Goal: Task Accomplishment & Management: Use online tool/utility

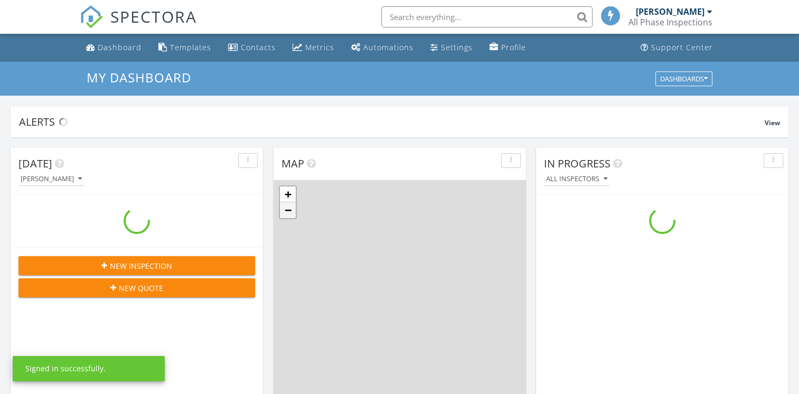
scroll to position [978, 815]
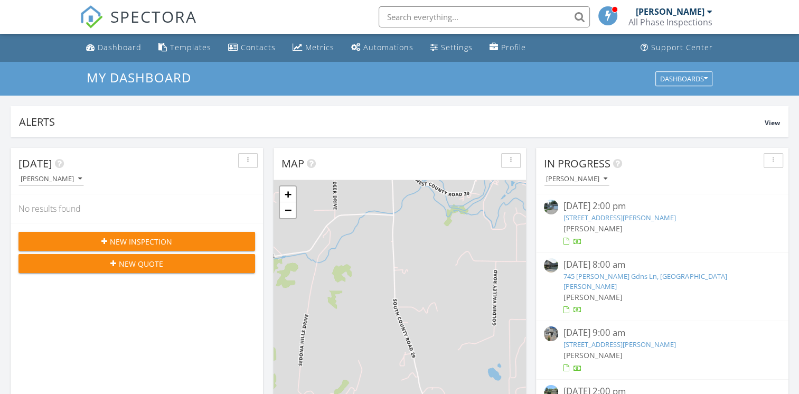
click at [153, 245] on span "New Inspection" at bounding box center [141, 241] width 62 height 11
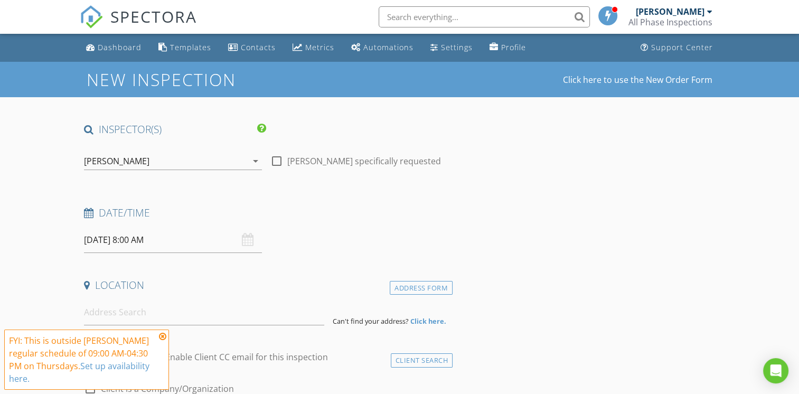
click at [150, 240] on input "08/28/2025 8:00 AM" at bounding box center [173, 240] width 178 height 26
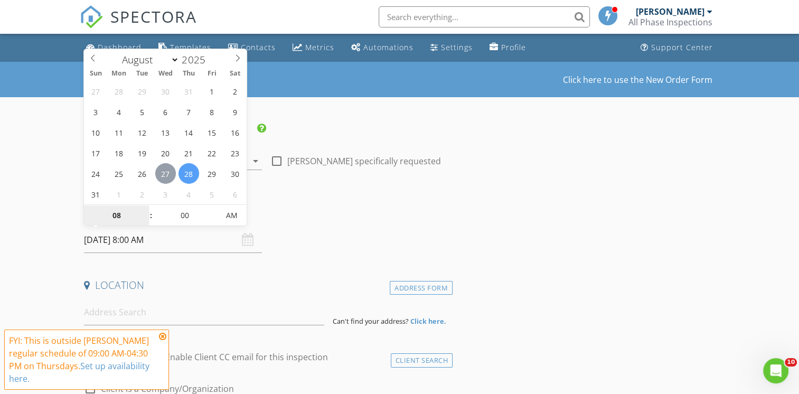
type input "08/27/2025 8:00 AM"
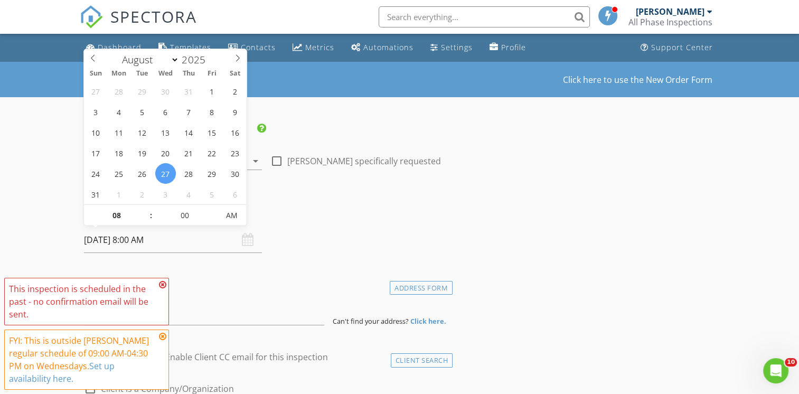
click at [162, 289] on icon at bounding box center [162, 284] width 7 height 8
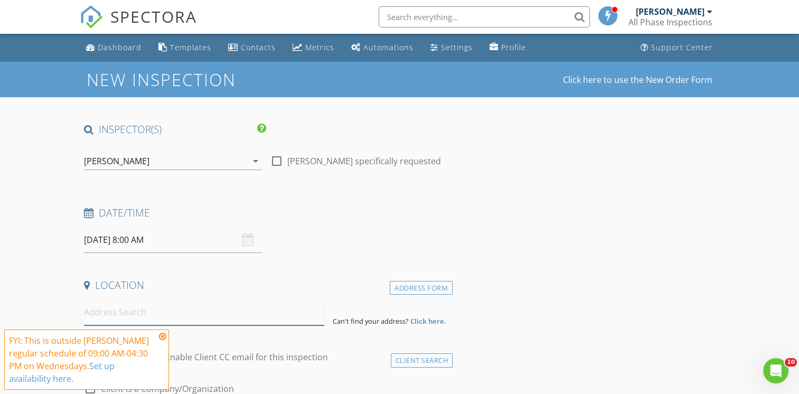
click at [145, 304] on input at bounding box center [204, 312] width 240 height 26
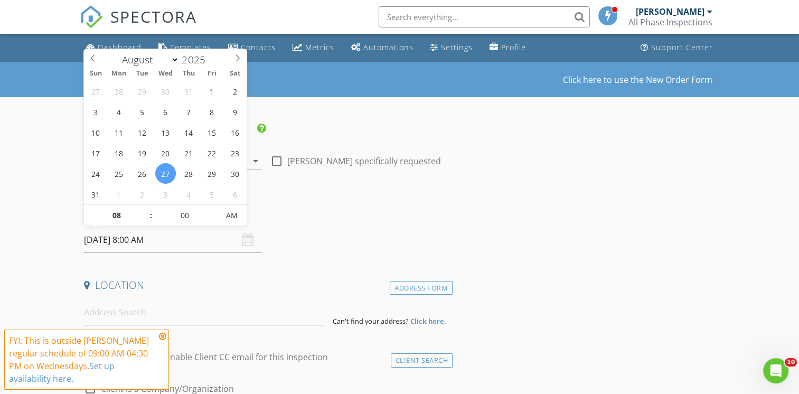
click at [154, 242] on input "08/27/2025 8:00 AM" at bounding box center [173, 240] width 178 height 26
type input "09"
type input "08/27/2025 9:00 AM"
click at [144, 210] on span at bounding box center [145, 210] width 7 height 11
type input "10"
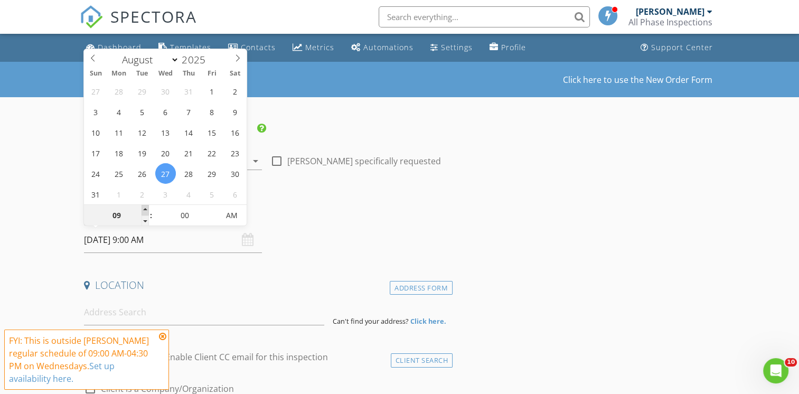
type input "08/27/2025 10:00 AM"
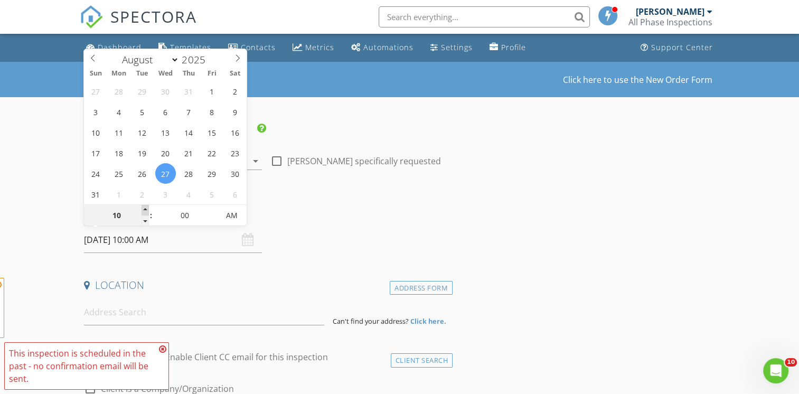
click at [144, 210] on span at bounding box center [145, 210] width 7 height 11
type input "05"
type input "08/27/2025 10:05 AM"
click at [217, 209] on span at bounding box center [213, 210] width 7 height 11
type input "10"
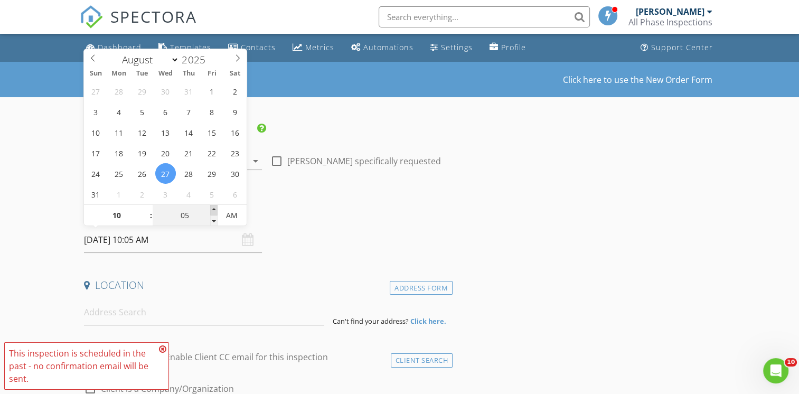
type input "08/27/2025 10:10 AM"
click at [217, 209] on span at bounding box center [213, 210] width 7 height 11
type input "15"
type input "08/27/2025 10:15 AM"
click at [217, 209] on span at bounding box center [213, 210] width 7 height 11
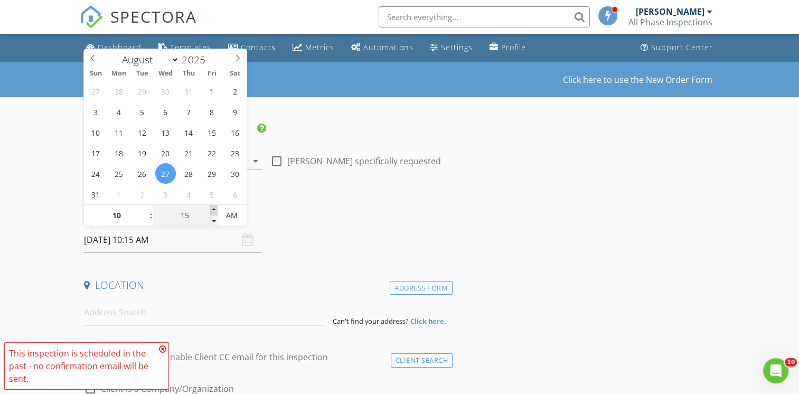
type input "20"
type input "08/27/2025 10:20 AM"
click at [217, 209] on span at bounding box center [213, 210] width 7 height 11
type input "25"
type input "08/27/2025 10:25 AM"
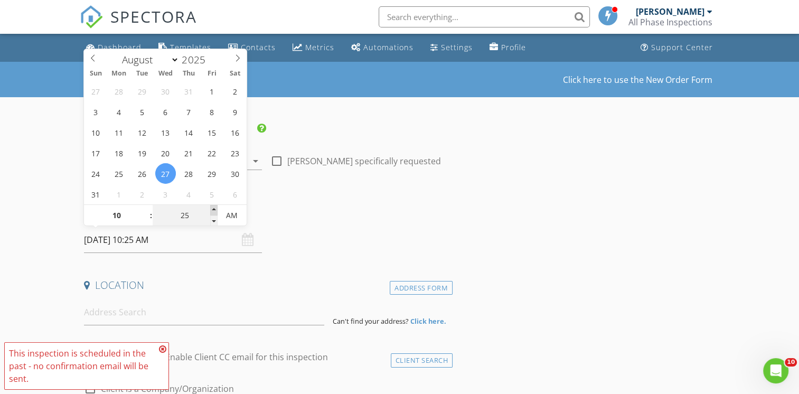
click at [217, 209] on span at bounding box center [213, 210] width 7 height 11
type input "30"
type input "08/27/2025 10:30 AM"
click at [217, 209] on span at bounding box center [213, 210] width 7 height 11
type input "35"
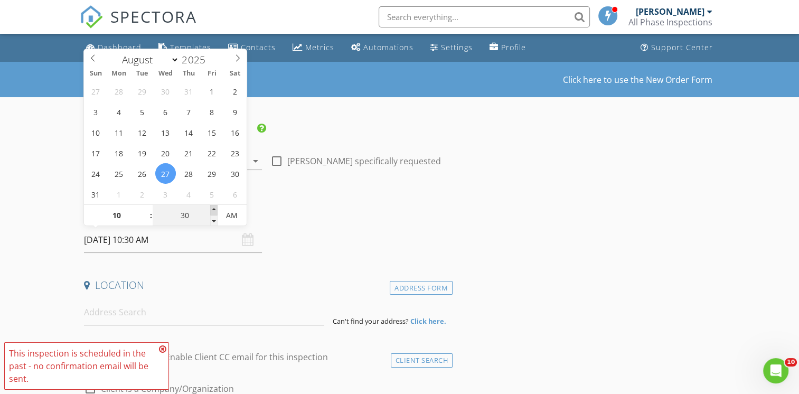
type input "08/27/2025 10:35 AM"
click at [217, 209] on span at bounding box center [213, 210] width 7 height 11
type input "11"
type input "08/27/2025 11:35 AM"
click at [148, 210] on span at bounding box center [145, 210] width 7 height 11
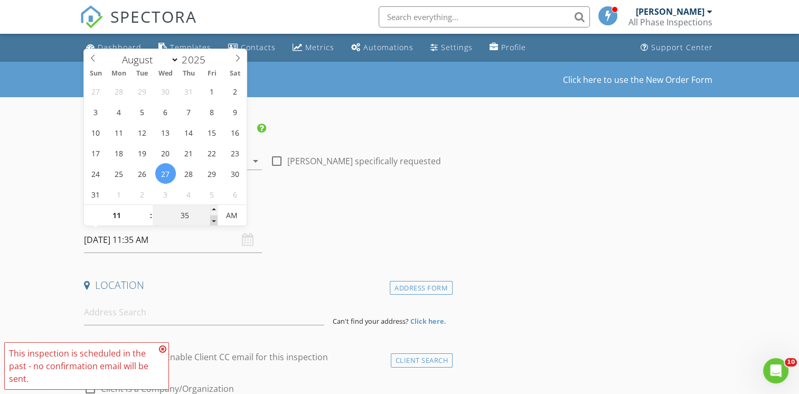
type input "30"
type input "08/27/2025 11:30 AM"
click at [215, 221] on span at bounding box center [213, 220] width 7 height 11
type input "25"
type input "08/27/2025 11:25 AM"
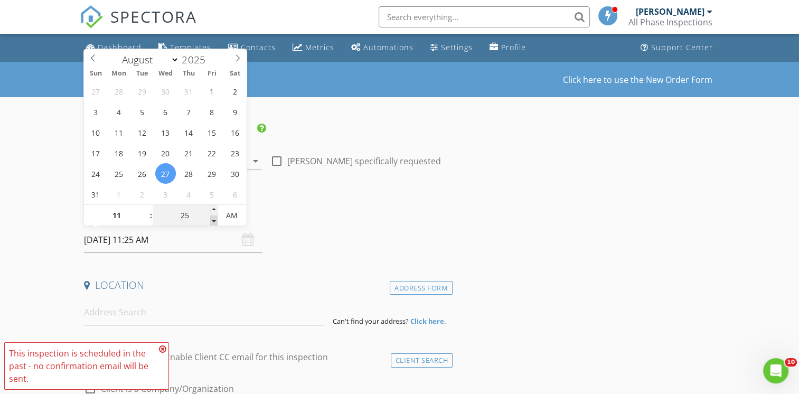
click at [215, 221] on span at bounding box center [213, 220] width 7 height 11
type input "20"
type input "08/27/2025 11:20 AM"
click at [215, 221] on span at bounding box center [213, 220] width 7 height 11
type input "15"
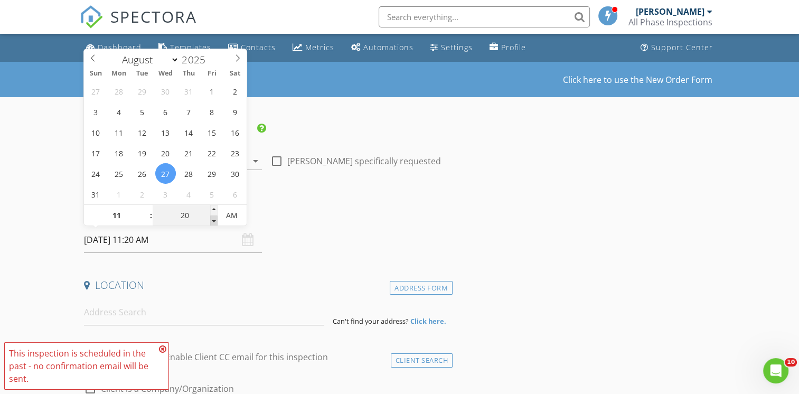
type input "08/27/2025 11:15 AM"
click at [215, 221] on span at bounding box center [213, 220] width 7 height 11
type input "10"
type input "08/27/2025 11:10 AM"
click at [215, 221] on span at bounding box center [213, 220] width 7 height 11
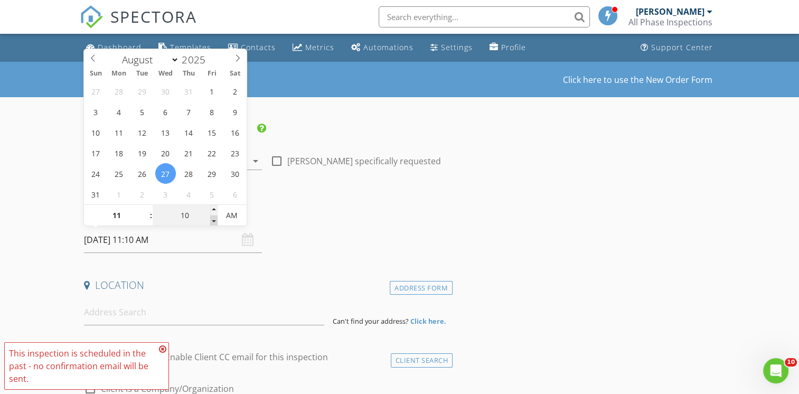
type input "05"
type input "08/27/2025 11:05 AM"
click at [215, 221] on span at bounding box center [213, 220] width 7 height 11
type input "00"
type input "08/27/2025 11:00 AM"
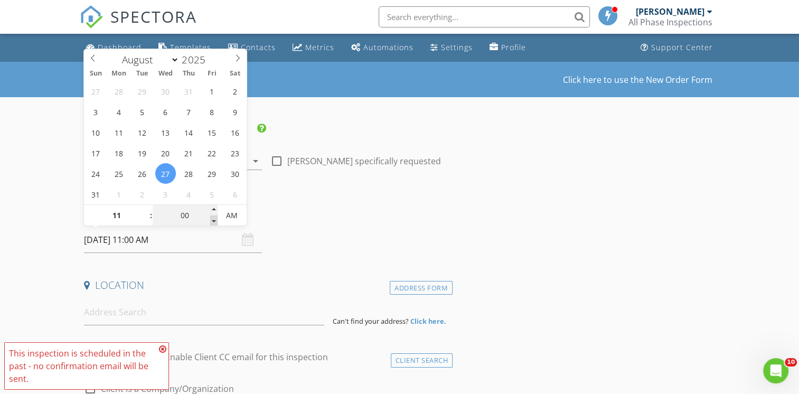
click at [215, 221] on span at bounding box center [213, 220] width 7 height 11
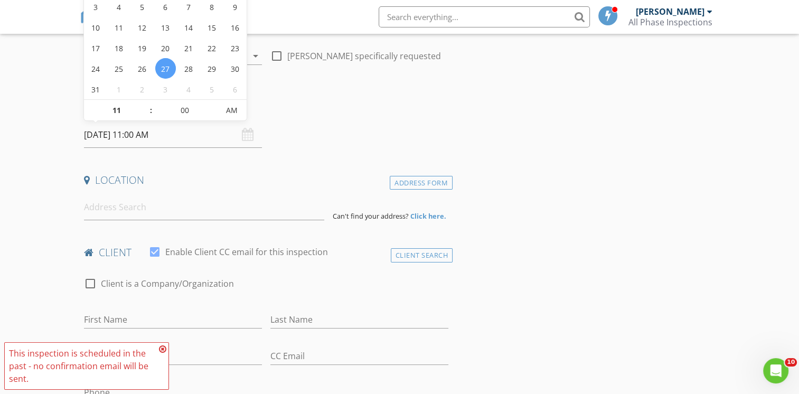
scroll to position [106, 0]
click at [110, 213] on input at bounding box center [204, 207] width 240 height 26
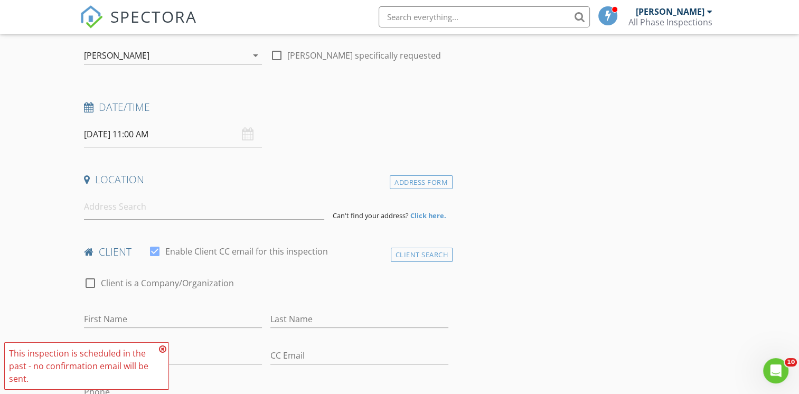
click at [165, 347] on icon at bounding box center [162, 349] width 7 height 8
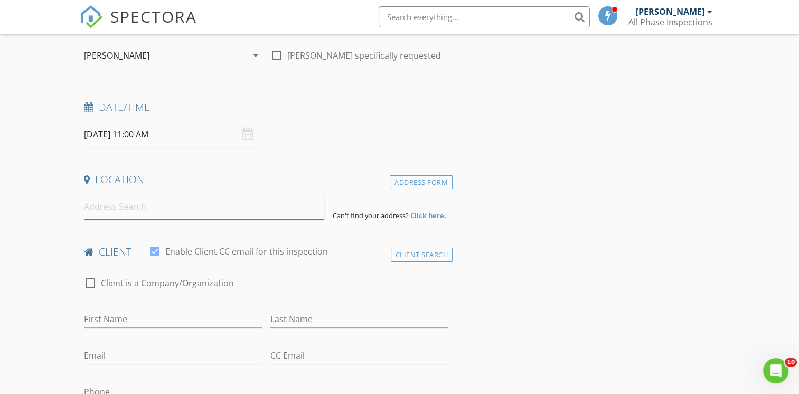
click at [136, 206] on input at bounding box center [204, 207] width 240 height 26
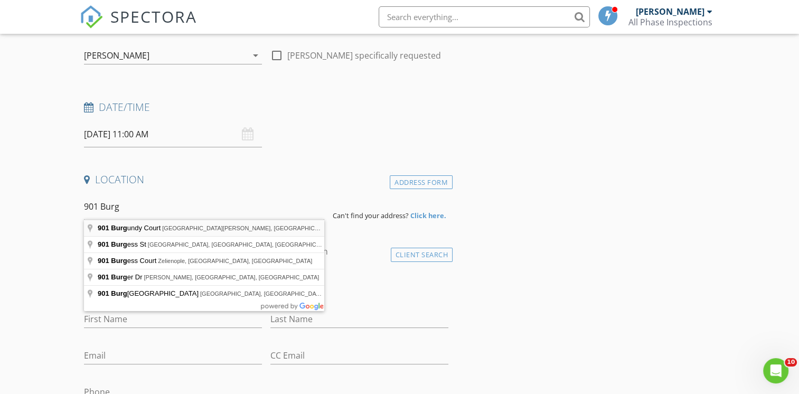
type input "901 Burgundy Court, Fort Collins, CO, USA"
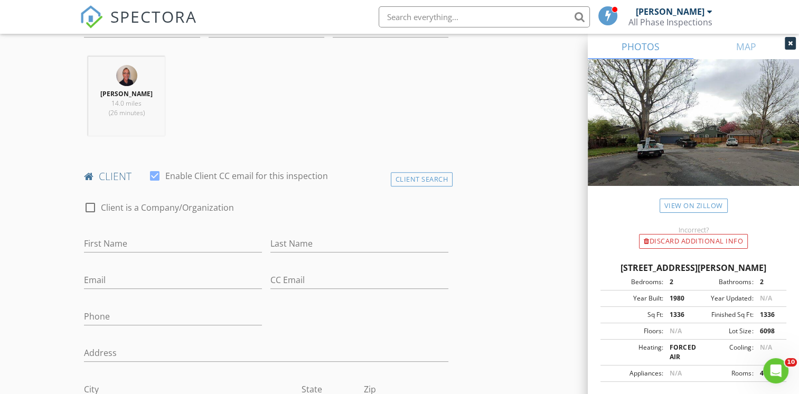
scroll to position [422, 0]
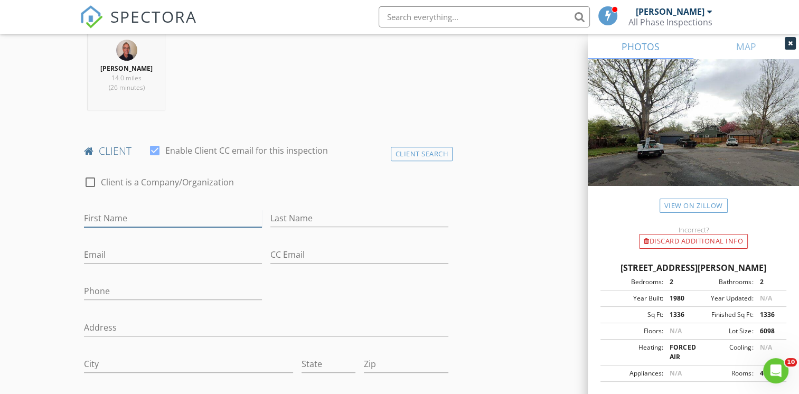
click at [132, 218] on input "First Name" at bounding box center [173, 218] width 178 height 17
type input "Angela"
click at [297, 217] on input "Last Name" at bounding box center [359, 218] width 178 height 17
type input "Grainger"
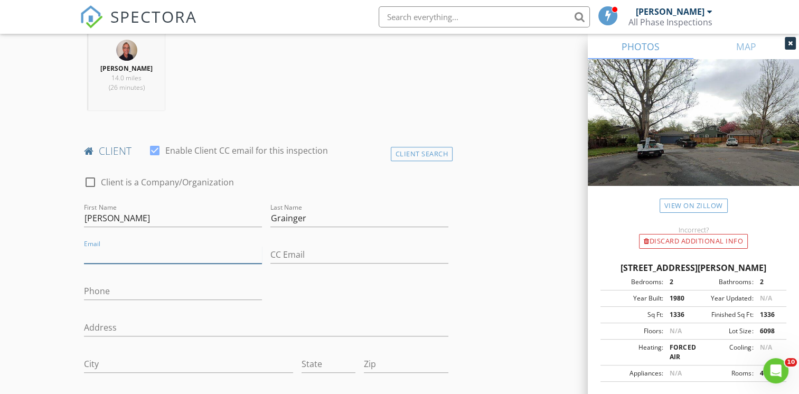
click at [215, 257] on input "Email" at bounding box center [173, 254] width 178 height 17
type input "violethart828@gmail.com"
click at [159, 288] on input "Phone" at bounding box center [173, 291] width 178 height 17
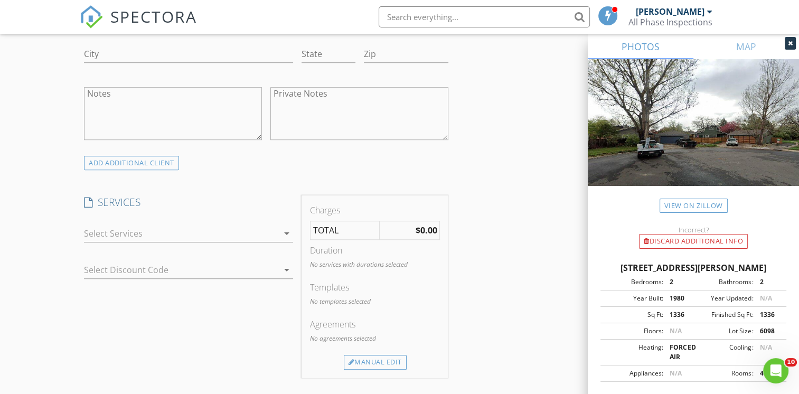
scroll to position [739, 0]
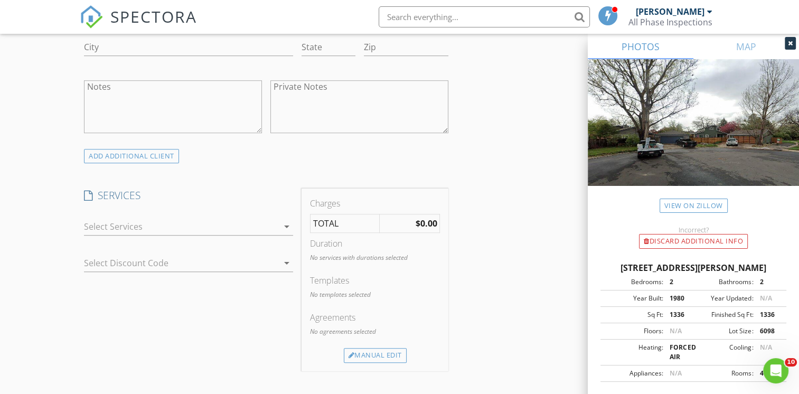
type input "970-222-7290"
click at [277, 225] on div at bounding box center [181, 226] width 194 height 17
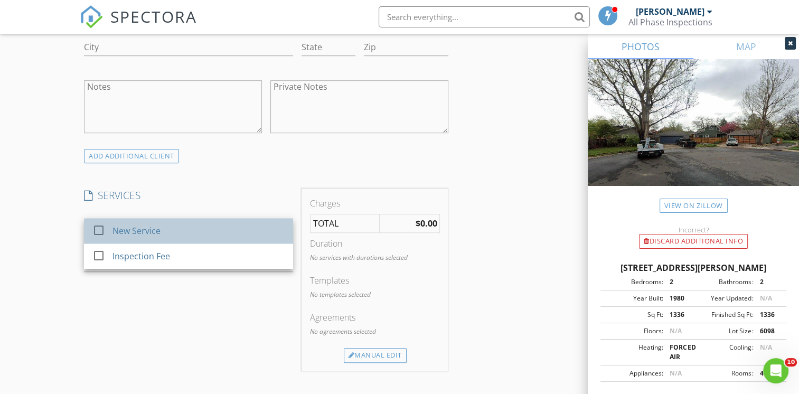
click at [129, 226] on div "New Service" at bounding box center [137, 230] width 48 height 13
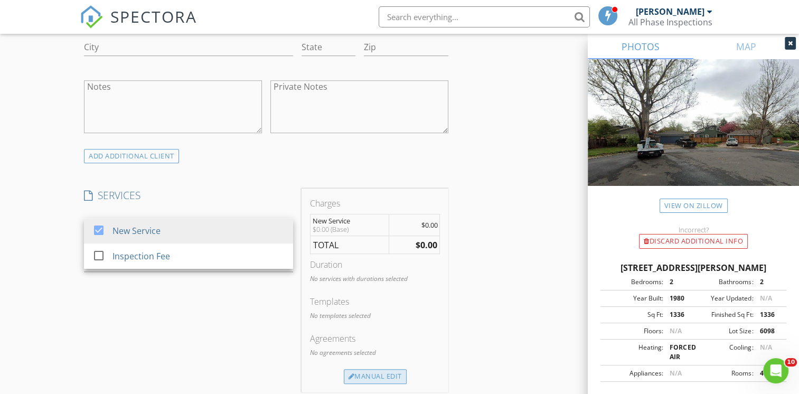
click at [387, 372] on div "Manual Edit" at bounding box center [375, 376] width 63 height 15
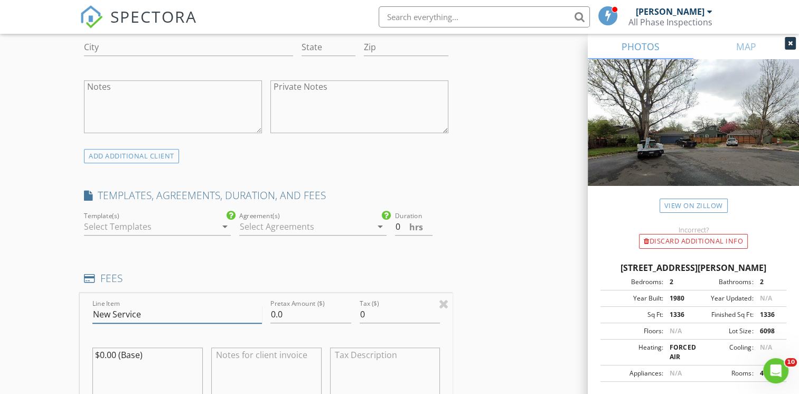
click at [163, 314] on input "New Service" at bounding box center [177, 314] width 170 height 17
type input "N"
type input "Indoor Air Quality Test"
click at [301, 313] on input "0.0" at bounding box center [310, 314] width 81 height 17
type input "0"
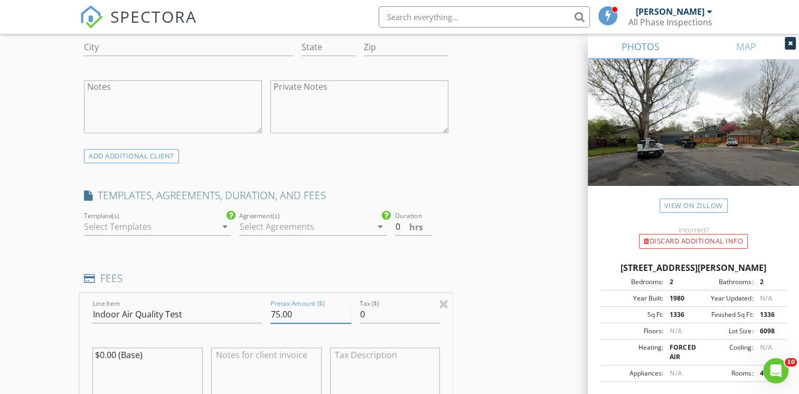
type input "75.00"
click at [177, 356] on textarea "$0.00 (Base)" at bounding box center [147, 373] width 110 height 53
type textarea "$"
click at [222, 223] on icon "arrow_drop_down" at bounding box center [224, 226] width 13 height 13
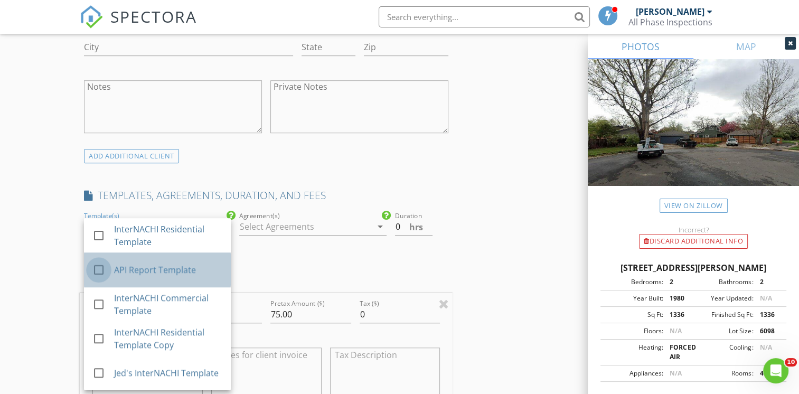
click at [96, 267] on div at bounding box center [99, 270] width 18 height 18
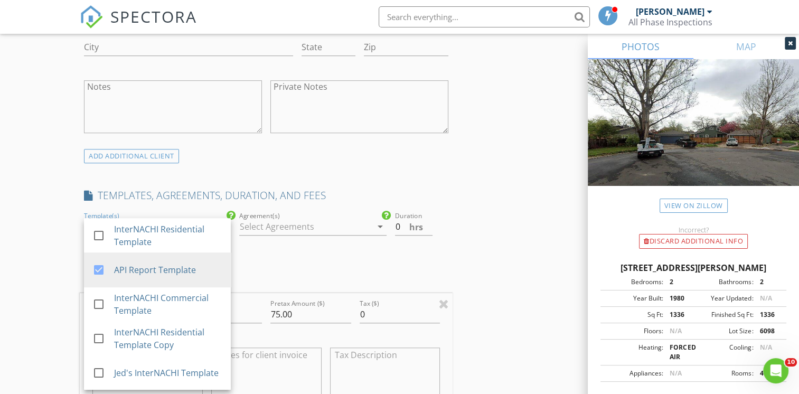
click at [53, 263] on div "New Inspection Click here to use the New Order Form INSPECTOR(S) check_box Ray …" at bounding box center [399, 379] width 799 height 2115
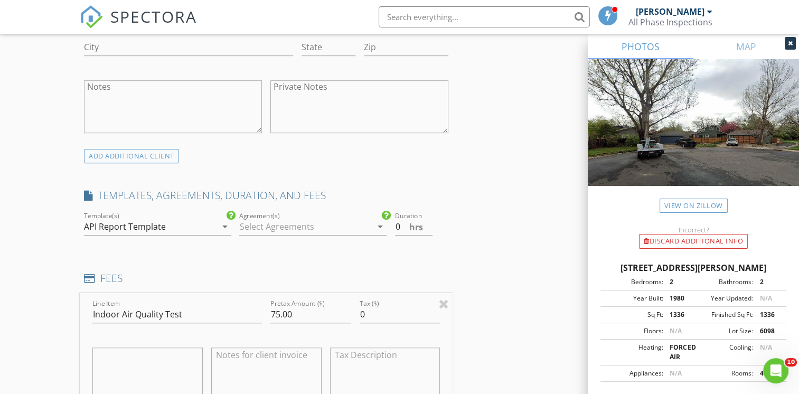
click at [374, 224] on icon "arrow_drop_down" at bounding box center [380, 226] width 13 height 13
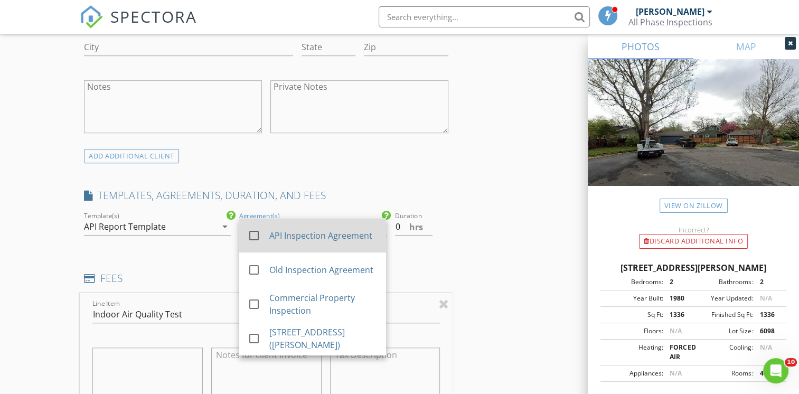
click at [256, 231] on div at bounding box center [254, 236] width 18 height 18
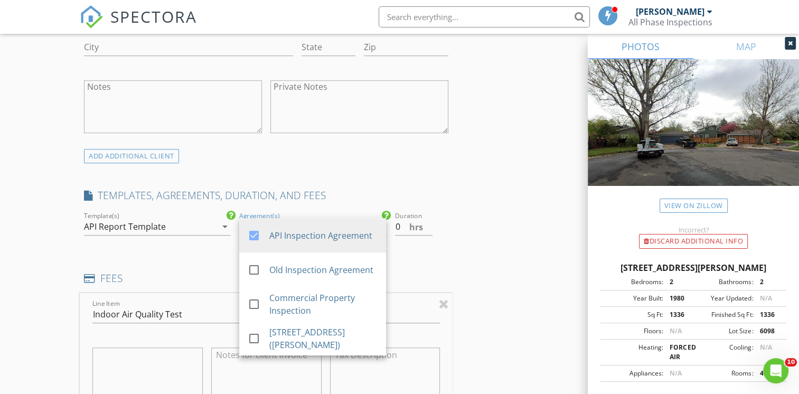
click at [426, 268] on div "INSPECTOR(S) check_box Ray Kline PRIMARY Ray Kline arrow_drop_down check_box_ou…" at bounding box center [266, 366] width 373 height 1966
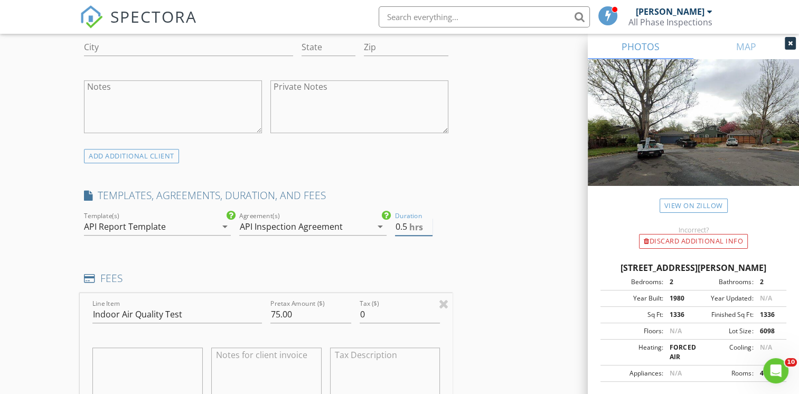
click at [430, 223] on input "0.5" at bounding box center [414, 226] width 38 height 17
type input "1"
click at [427, 223] on input "1" at bounding box center [414, 226] width 38 height 17
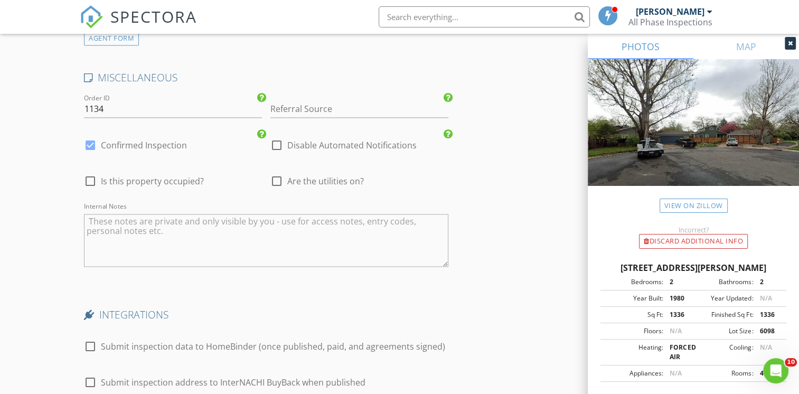
scroll to position [1779, 0]
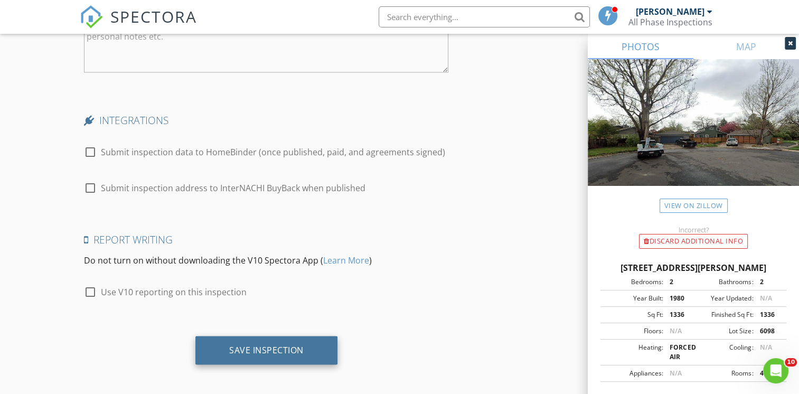
click at [285, 347] on div "Save Inspection" at bounding box center [266, 349] width 74 height 11
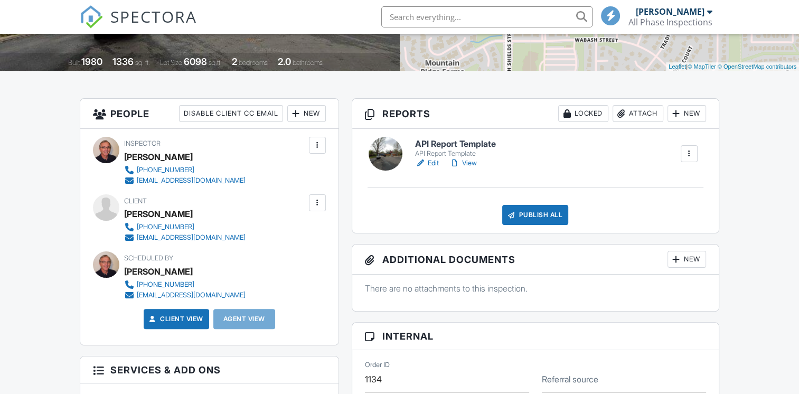
click at [431, 161] on link "Edit" at bounding box center [427, 163] width 24 height 11
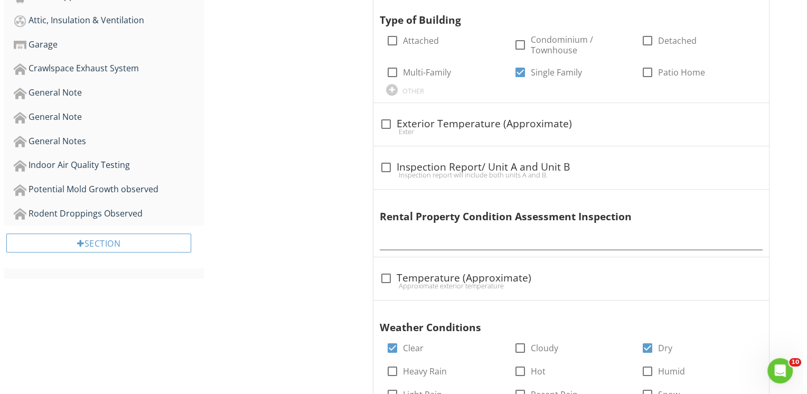
scroll to position [634, 0]
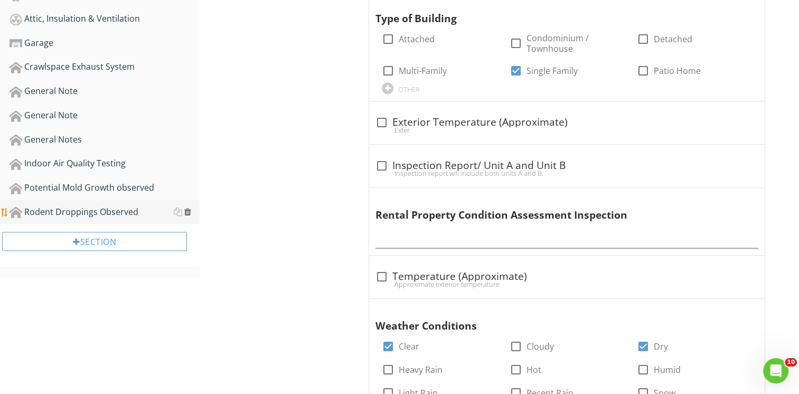
click at [188, 208] on div at bounding box center [187, 212] width 7 height 8
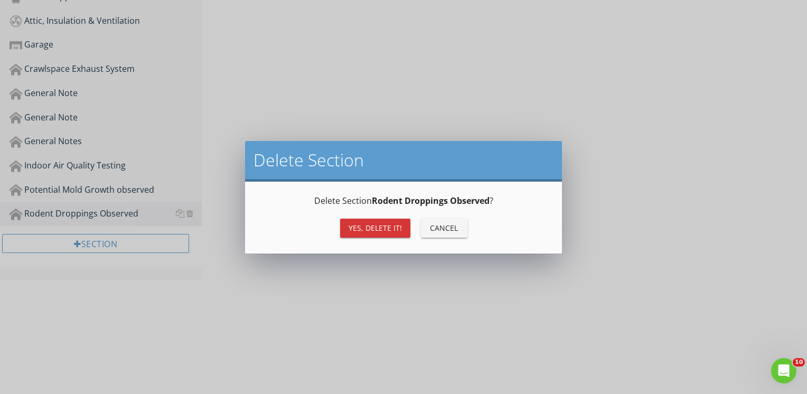
scroll to position [514, 0]
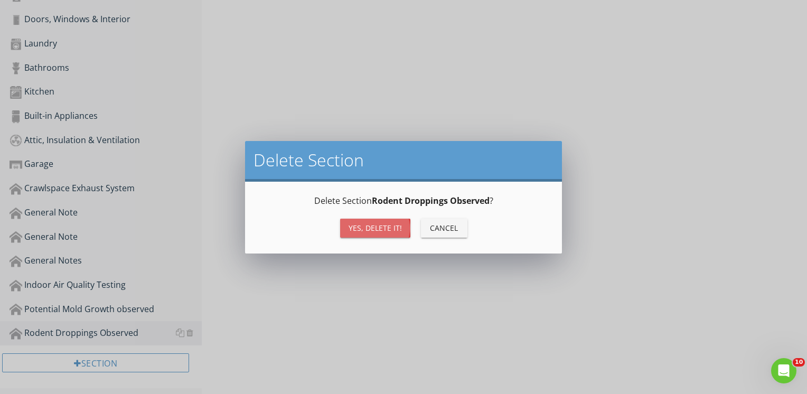
click at [355, 227] on div "Yes, Delete it!" at bounding box center [375, 227] width 53 height 11
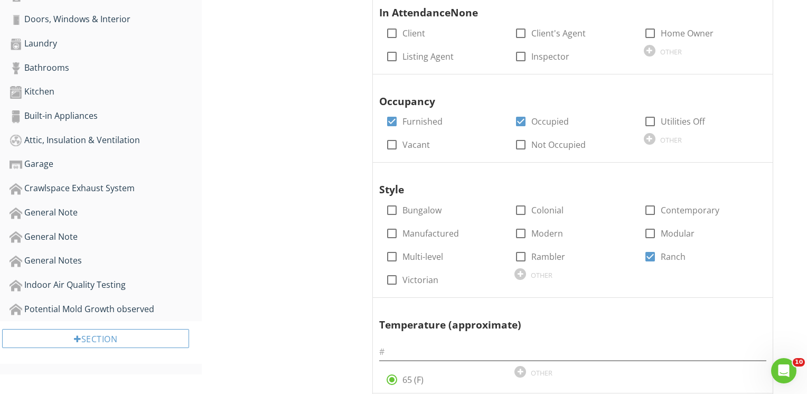
scroll to position [488, 0]
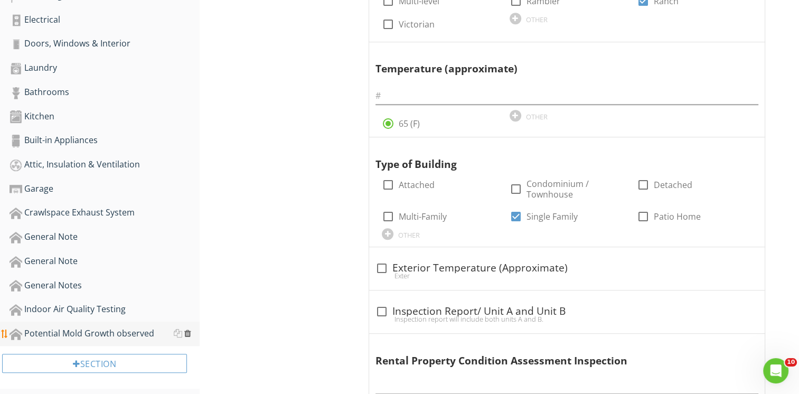
click at [188, 329] on div at bounding box center [187, 333] width 7 height 8
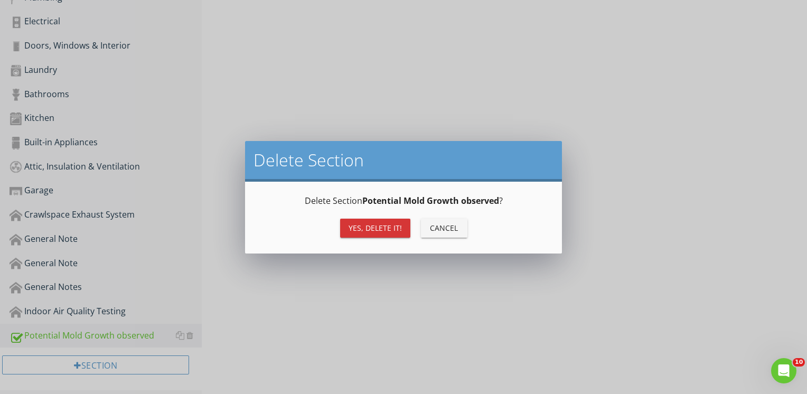
click at [371, 227] on div "Yes, Delete it!" at bounding box center [375, 227] width 53 height 11
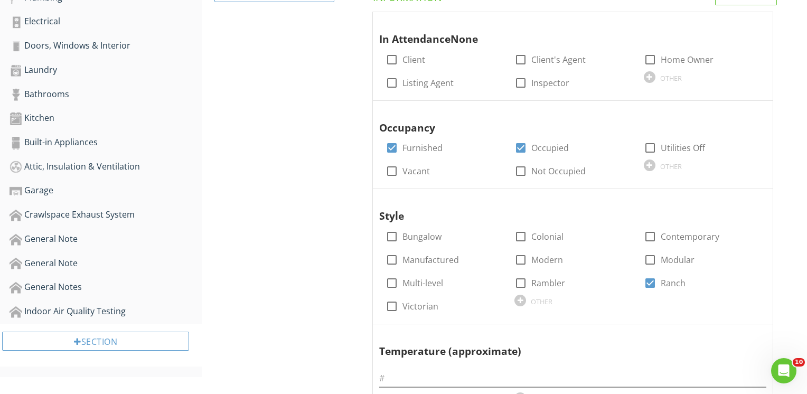
scroll to position [465, 0]
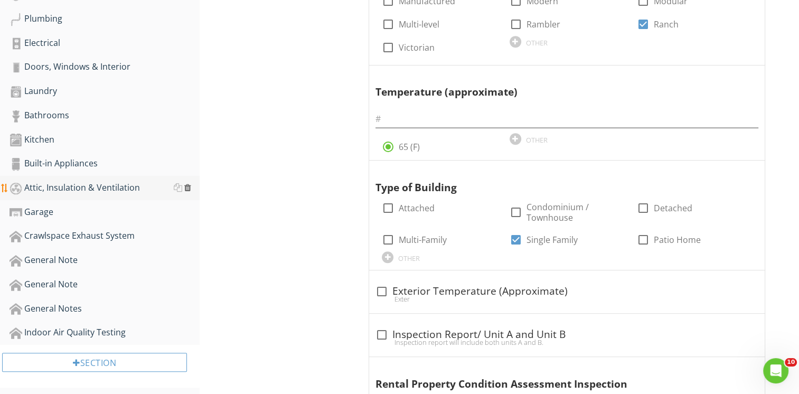
click at [190, 185] on div at bounding box center [187, 187] width 7 height 8
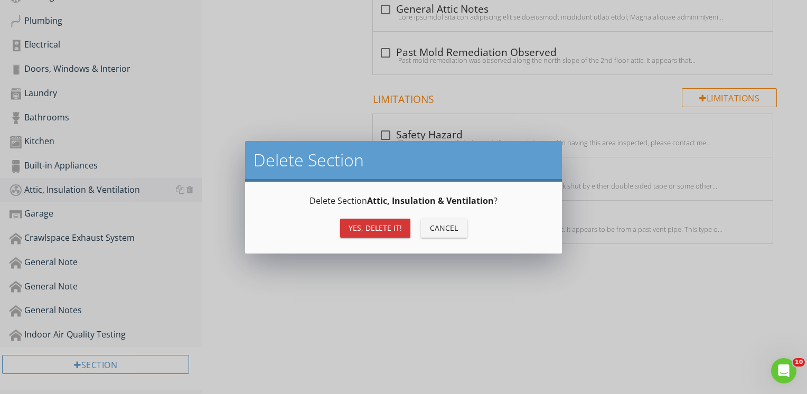
click at [358, 222] on div "Yes, Delete it!" at bounding box center [375, 227] width 53 height 11
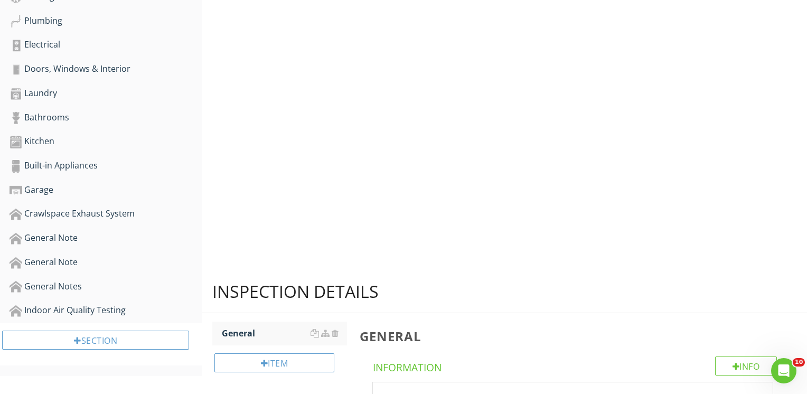
scroll to position [440, 0]
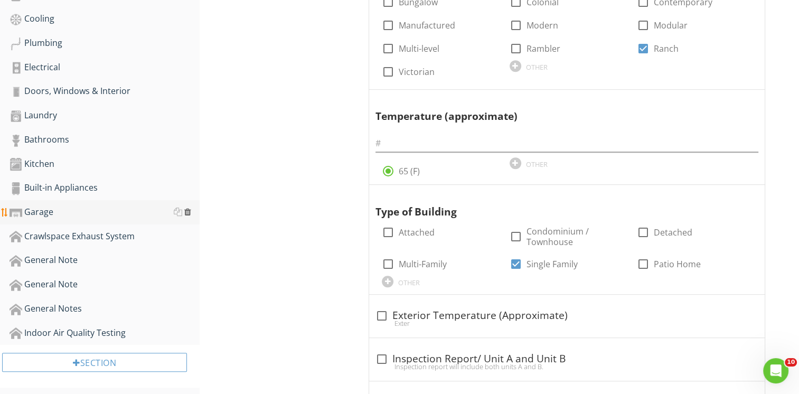
click at [190, 208] on div at bounding box center [187, 212] width 7 height 8
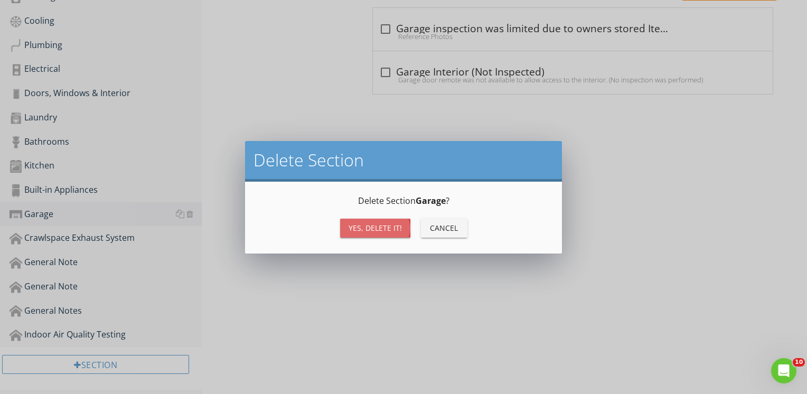
click at [353, 231] on div "Yes, Delete it!" at bounding box center [375, 227] width 53 height 11
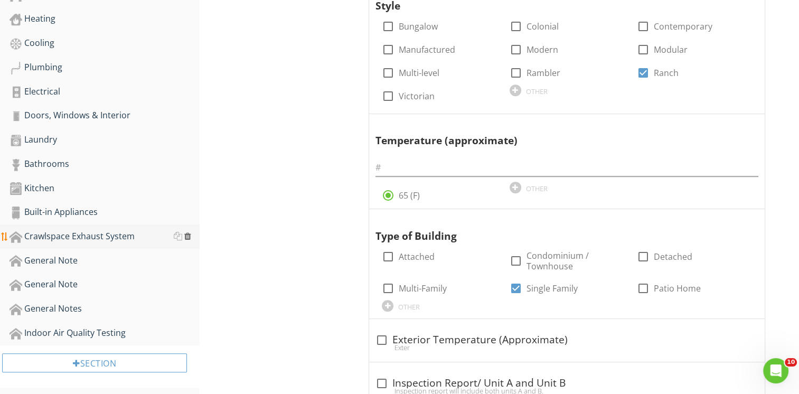
click at [186, 232] on div at bounding box center [187, 236] width 7 height 8
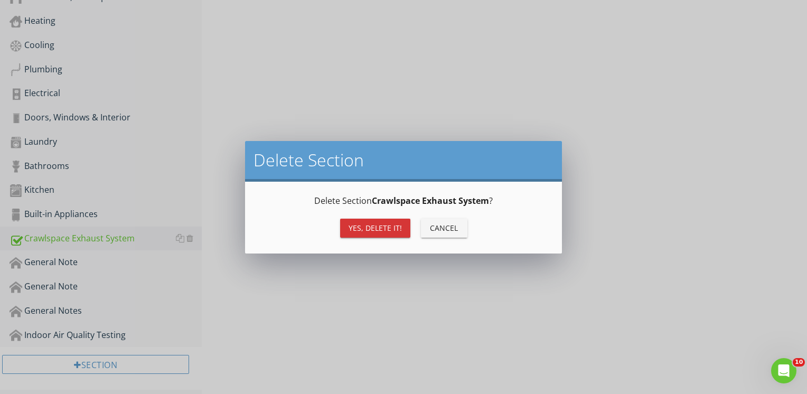
click at [355, 227] on div "Yes, Delete it!" at bounding box center [375, 227] width 53 height 11
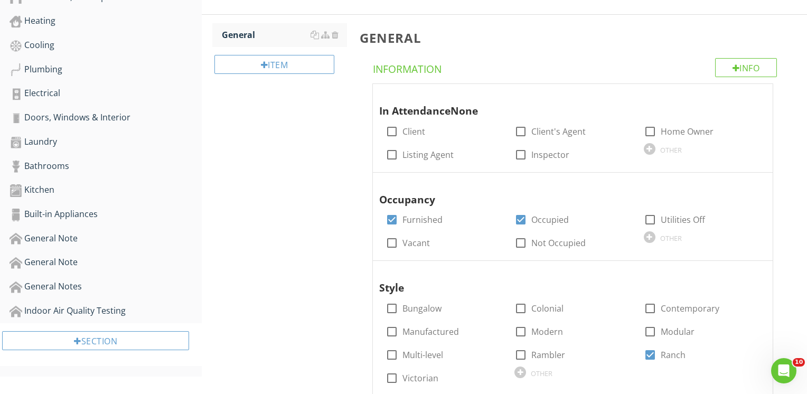
scroll to position [393, 0]
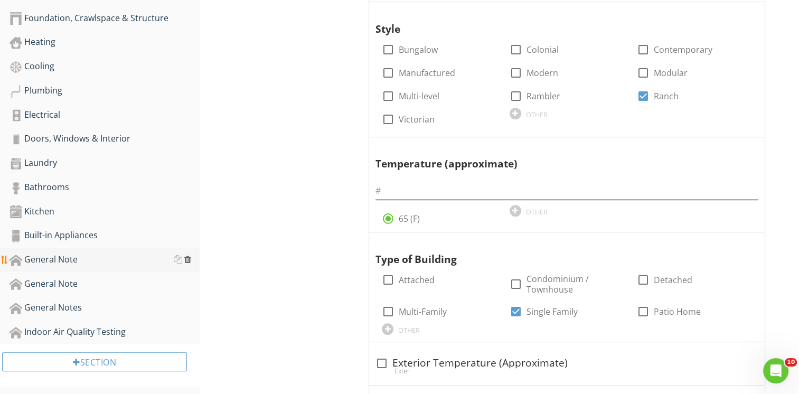
click at [188, 256] on div at bounding box center [187, 259] width 7 height 8
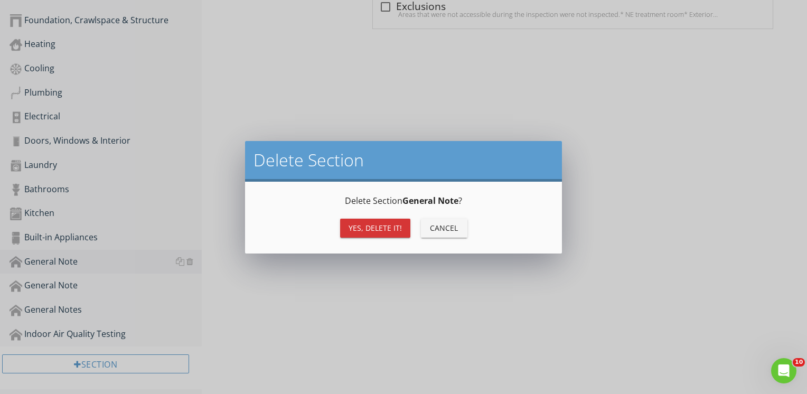
click at [352, 229] on div "Yes, Delete it!" at bounding box center [375, 227] width 53 height 11
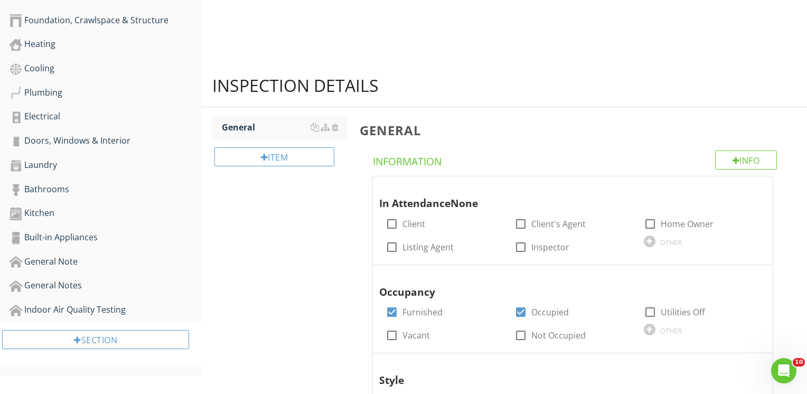
scroll to position [369, 0]
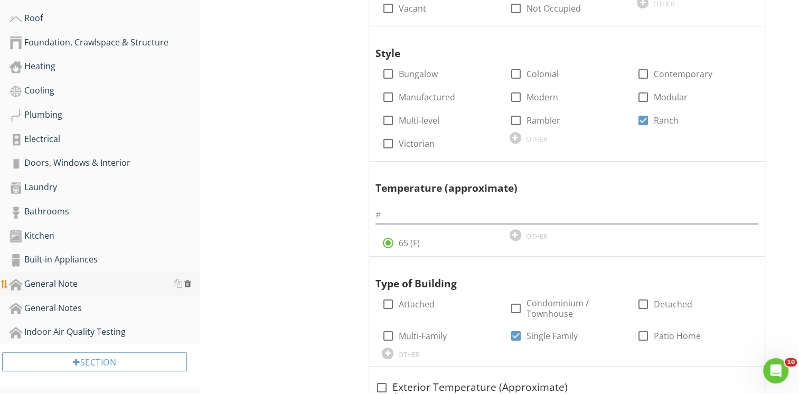
click at [187, 281] on div at bounding box center [187, 283] width 7 height 8
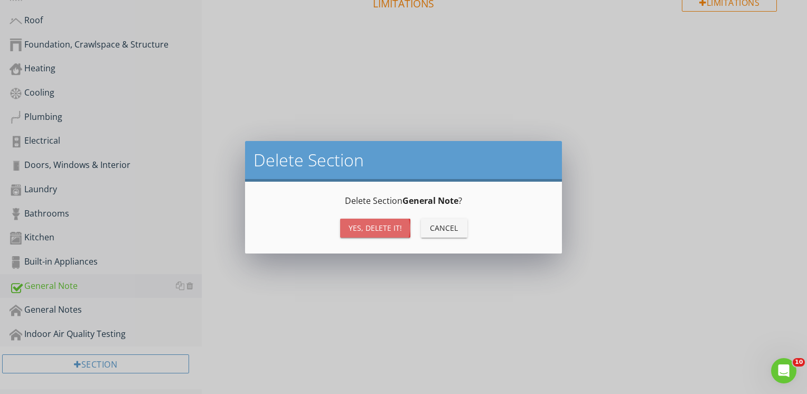
click at [344, 234] on button "Yes, Delete it!" at bounding box center [375, 228] width 70 height 19
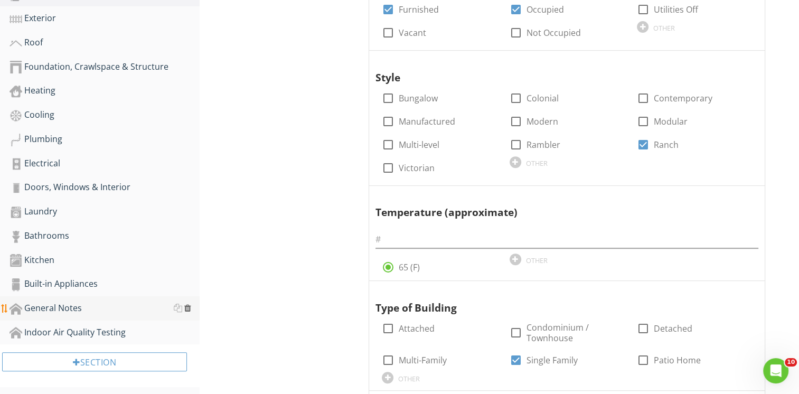
click at [186, 304] on div at bounding box center [187, 308] width 7 height 8
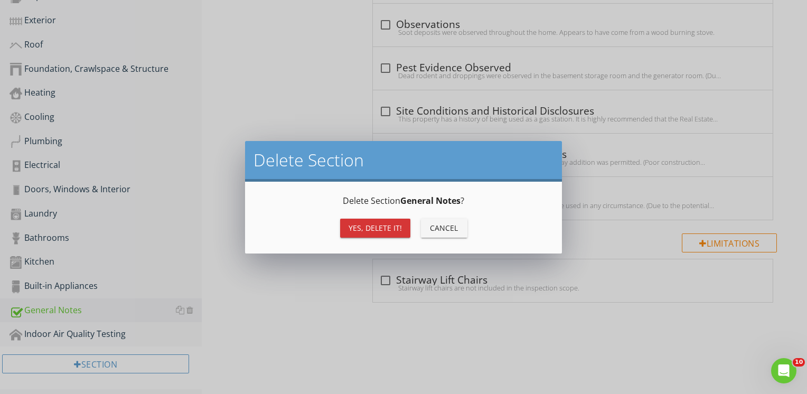
click at [390, 233] on div "Yes, Delete it!" at bounding box center [375, 227] width 53 height 11
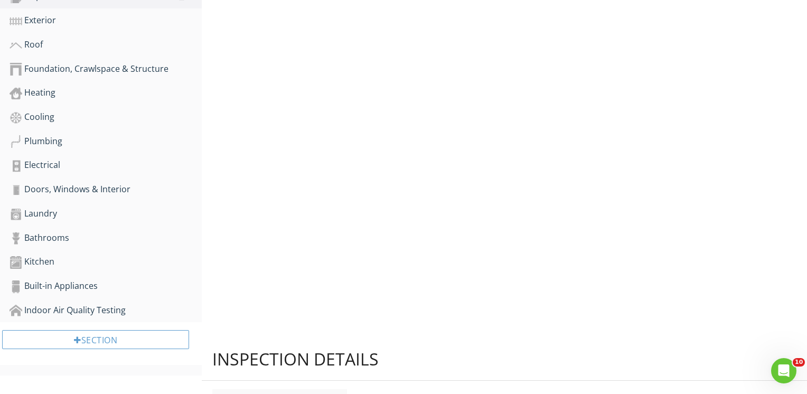
scroll to position [321, 0]
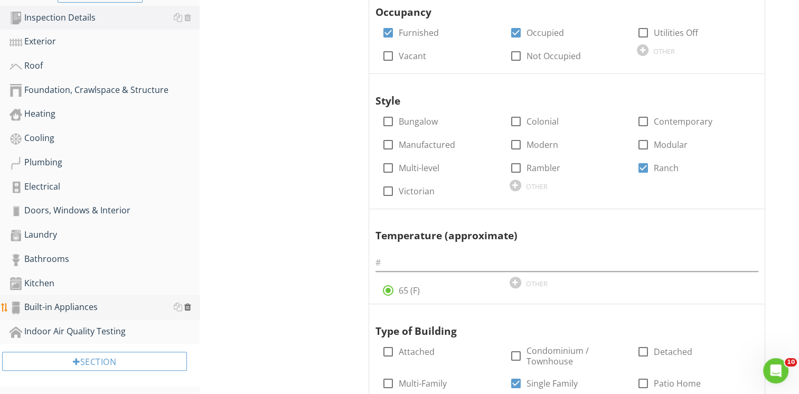
click at [186, 304] on div at bounding box center [187, 307] width 7 height 8
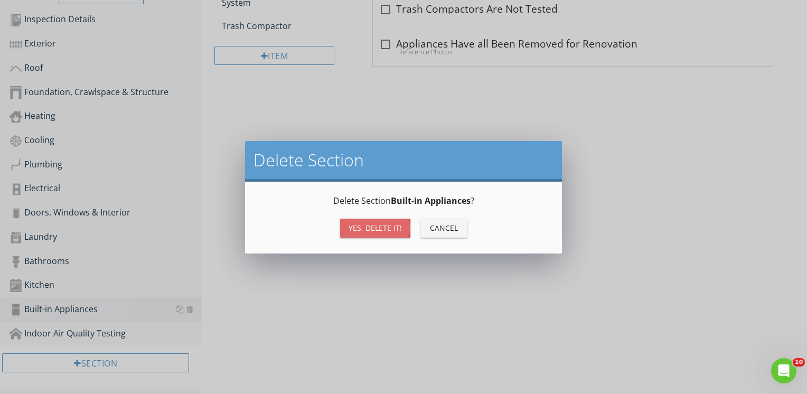
click at [365, 231] on div "Yes, Delete it!" at bounding box center [375, 227] width 53 height 11
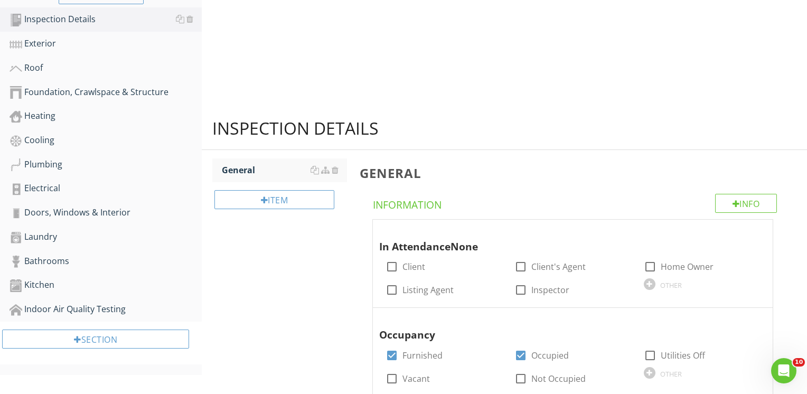
scroll to position [297, 0]
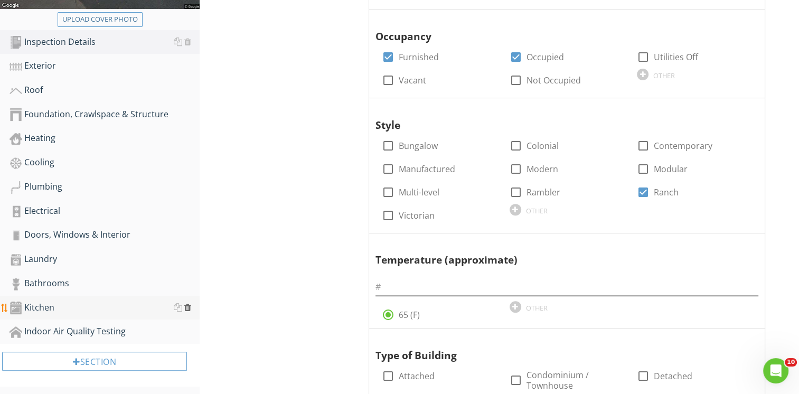
click at [189, 305] on div at bounding box center [187, 307] width 7 height 8
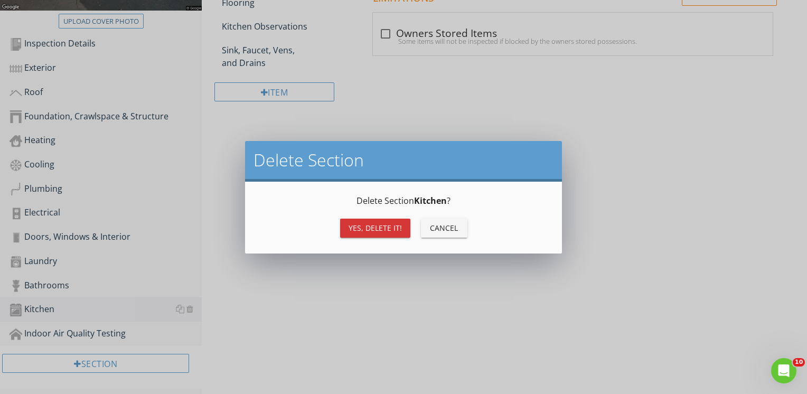
click at [371, 220] on button "Yes, Delete it!" at bounding box center [375, 228] width 70 height 19
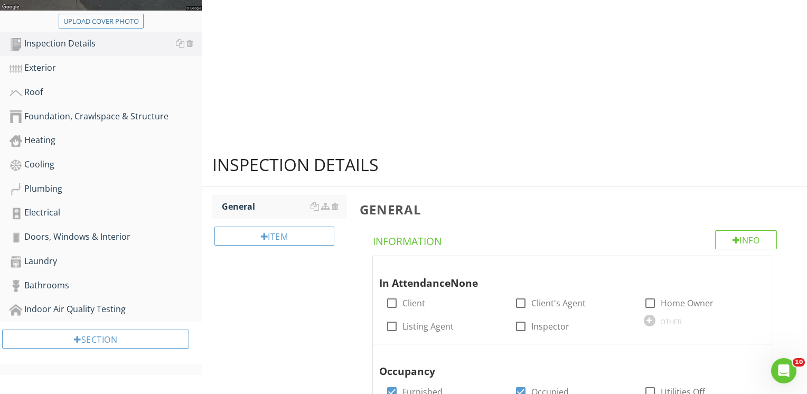
scroll to position [273, 0]
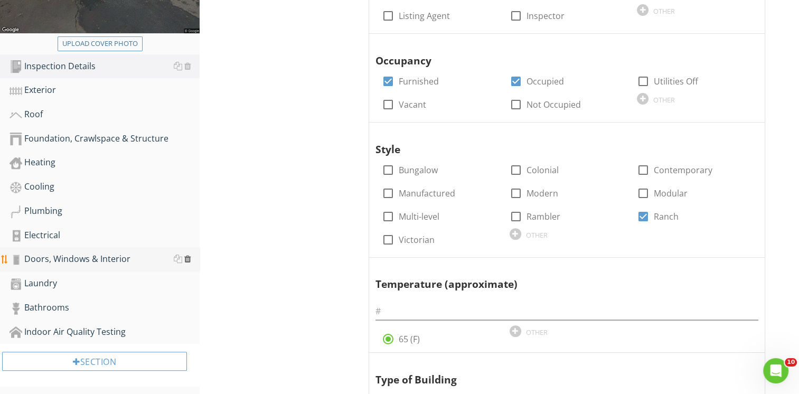
click at [186, 257] on div at bounding box center [187, 259] width 7 height 8
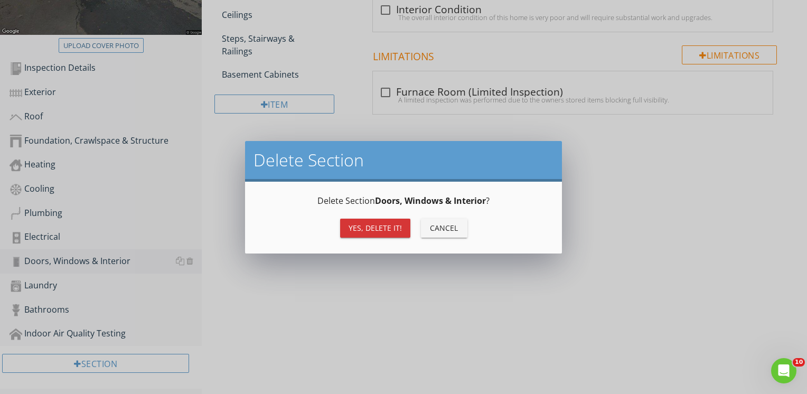
click at [355, 228] on div "Yes, Delete it!" at bounding box center [375, 227] width 53 height 11
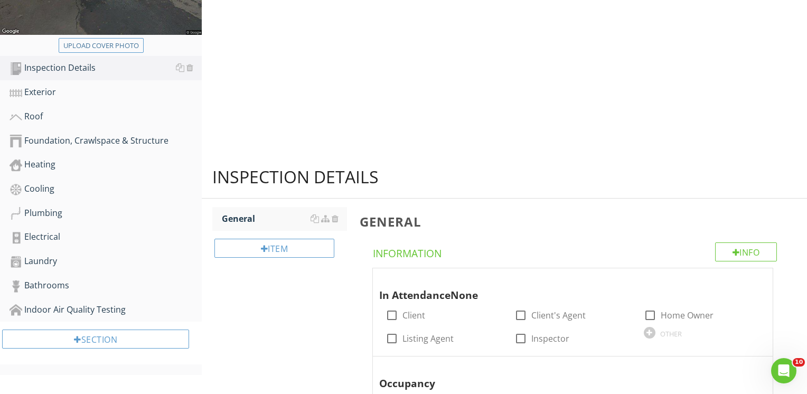
scroll to position [249, 0]
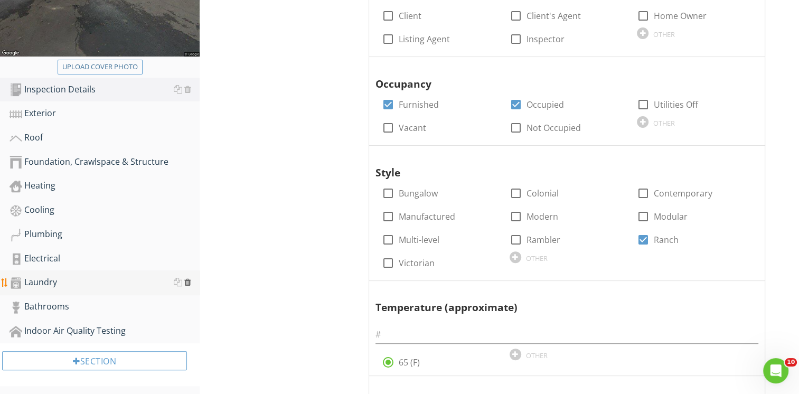
click at [189, 278] on div at bounding box center [187, 282] width 7 height 8
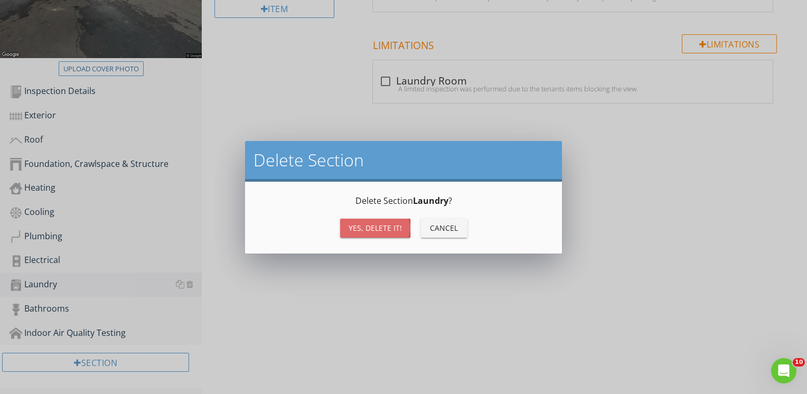
click at [348, 236] on button "Yes, Delete it!" at bounding box center [375, 228] width 70 height 19
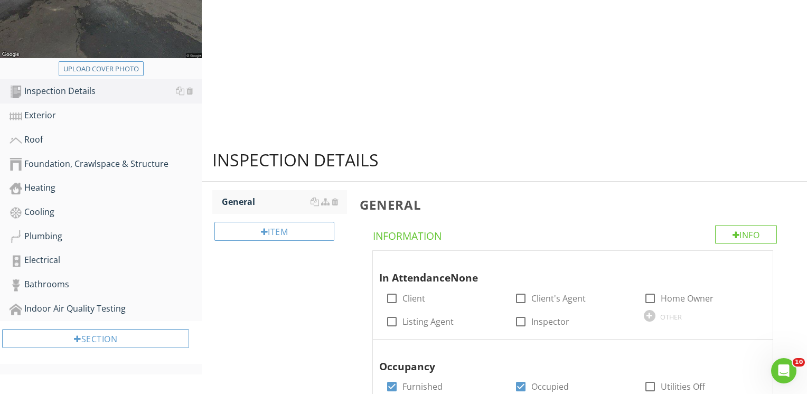
scroll to position [225, 0]
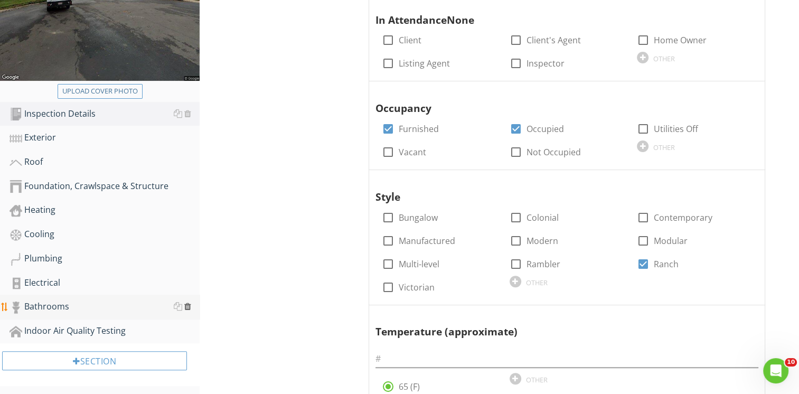
click at [187, 303] on div at bounding box center [187, 306] width 7 height 8
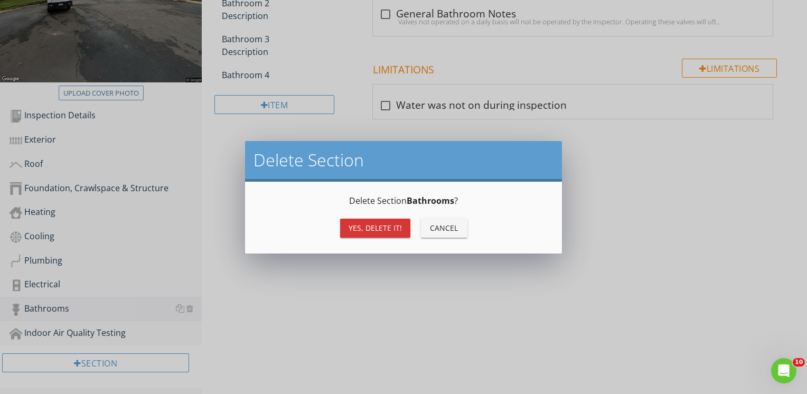
click at [353, 232] on div "Yes, Delete it!" at bounding box center [375, 227] width 53 height 11
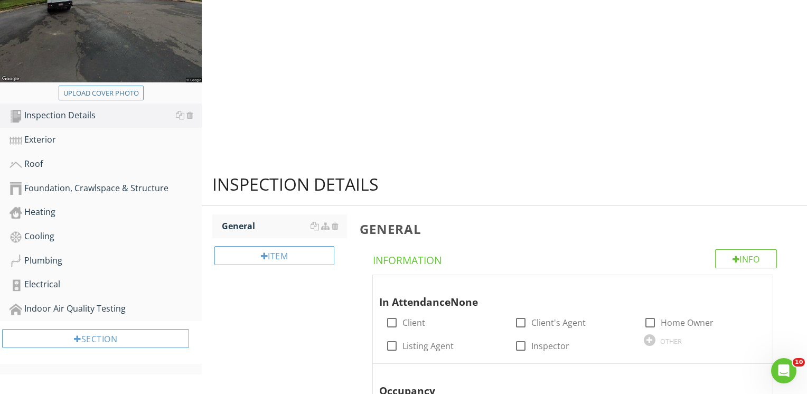
scroll to position [201, 0]
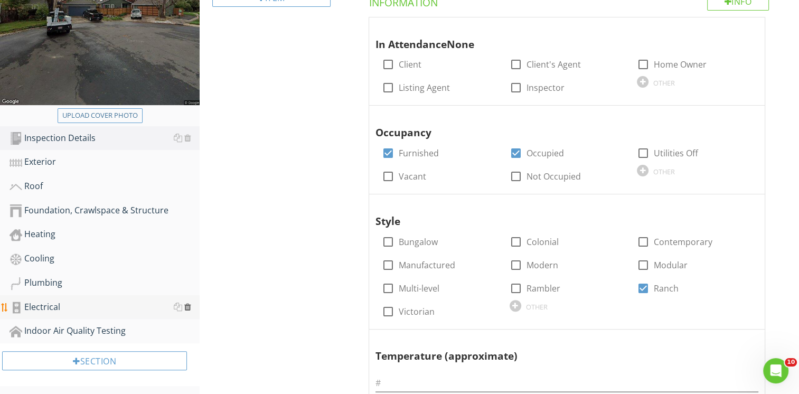
click at [186, 303] on div at bounding box center [187, 307] width 7 height 8
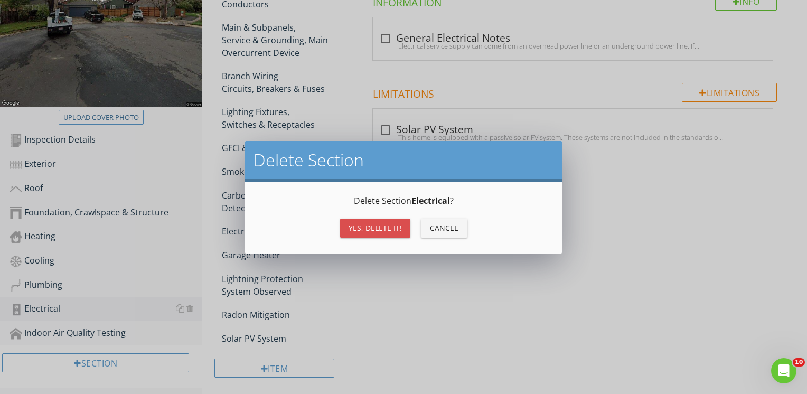
drag, startPoint x: 364, startPoint y: 233, endPoint x: 367, endPoint y: 242, distance: 9.0
click at [364, 232] on button "Yes, Delete it!" at bounding box center [375, 228] width 70 height 19
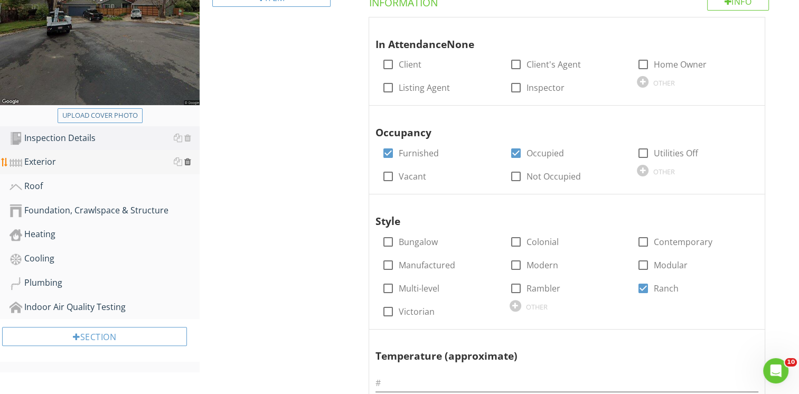
click at [187, 163] on div at bounding box center [187, 161] width 7 height 8
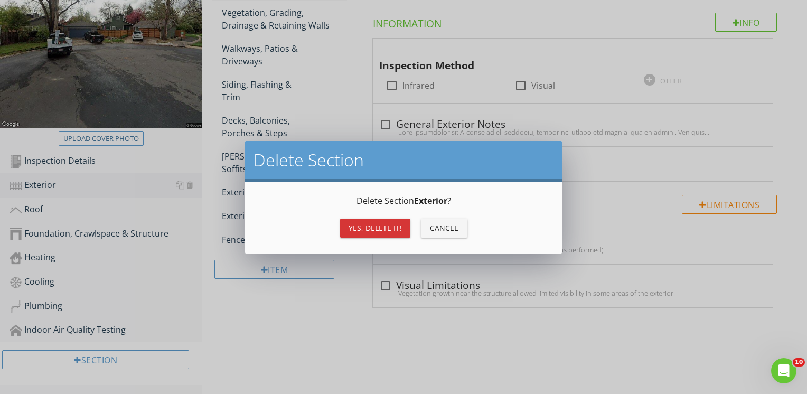
click at [360, 231] on div "Yes, Delete it!" at bounding box center [375, 227] width 53 height 11
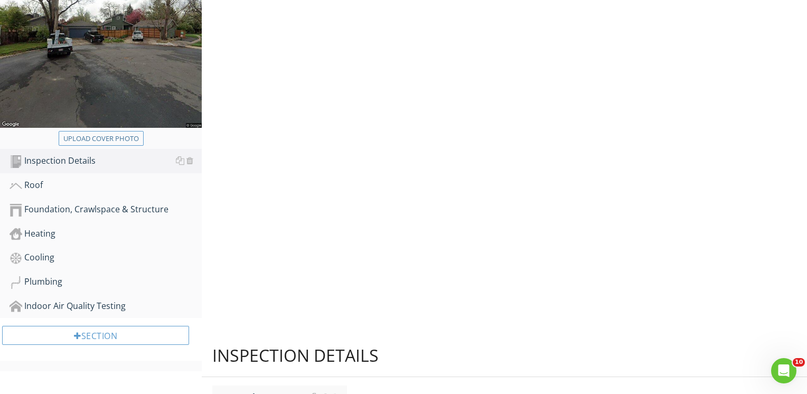
scroll to position [153, 0]
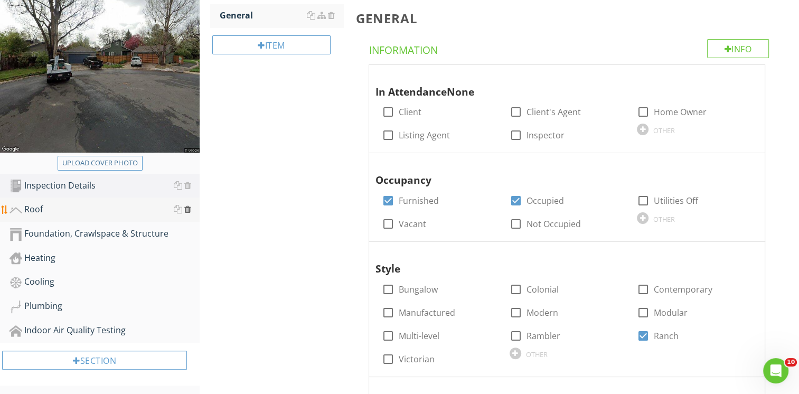
click at [187, 210] on div at bounding box center [187, 209] width 7 height 8
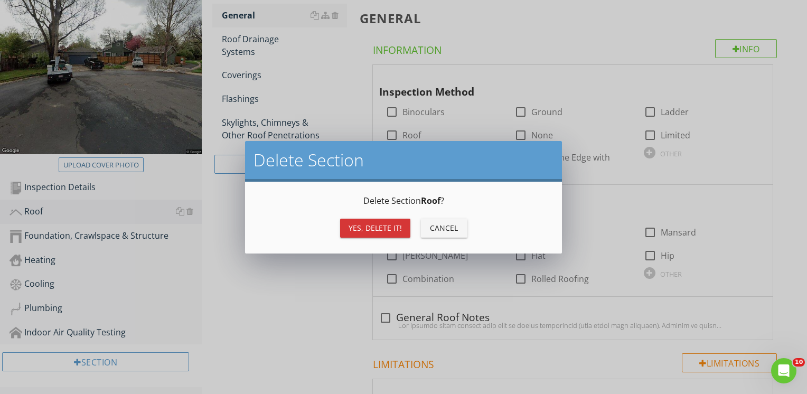
click at [358, 220] on button "Yes, Delete it!" at bounding box center [375, 228] width 70 height 19
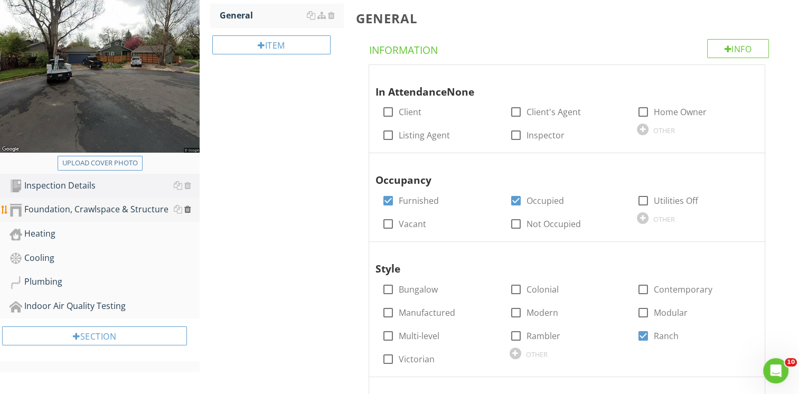
click at [188, 208] on div at bounding box center [187, 209] width 7 height 8
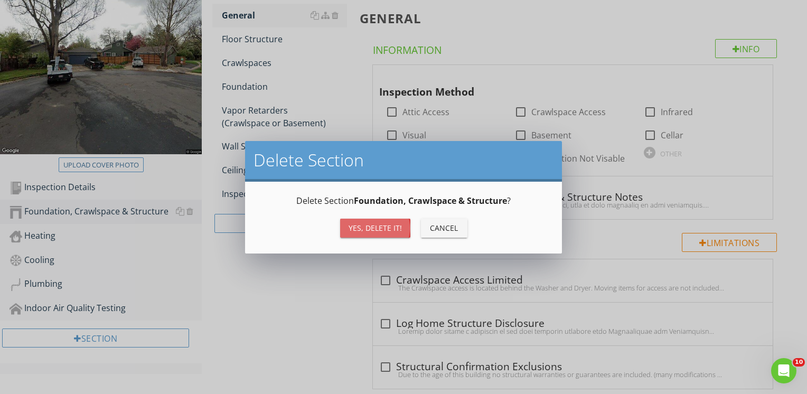
click at [364, 229] on div "Yes, Delete it!" at bounding box center [375, 227] width 53 height 11
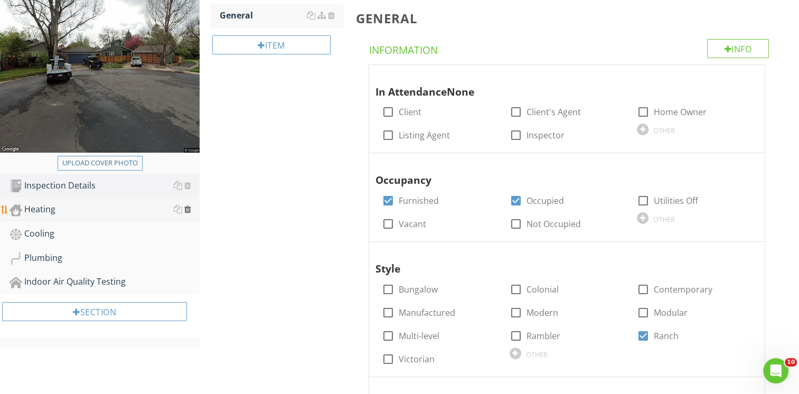
click at [186, 207] on div at bounding box center [187, 209] width 7 height 8
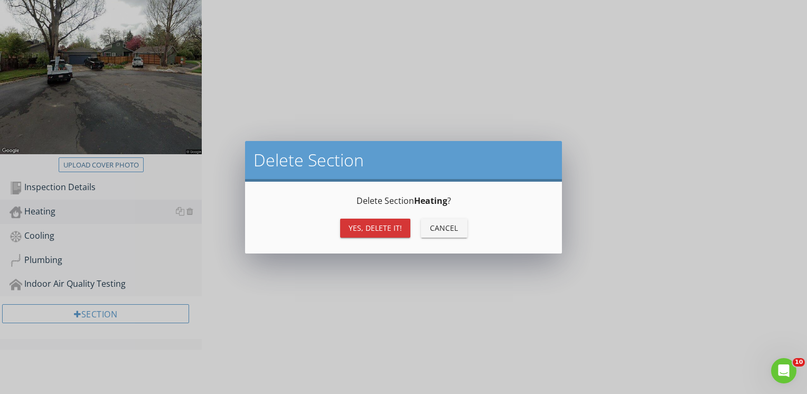
scroll to position [138, 0]
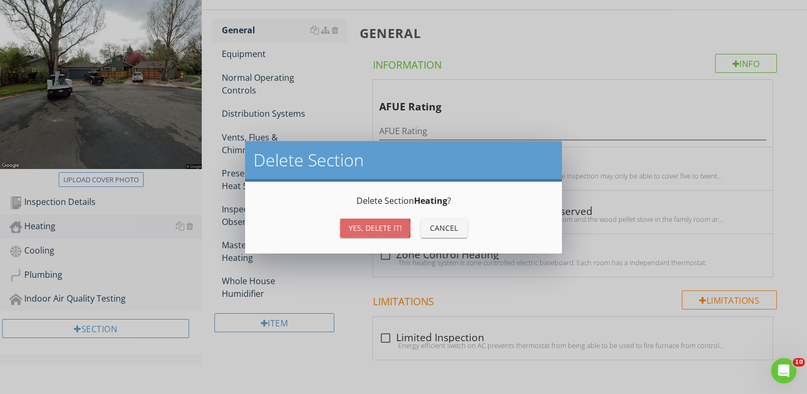
click at [346, 231] on button "Yes, Delete it!" at bounding box center [375, 228] width 70 height 19
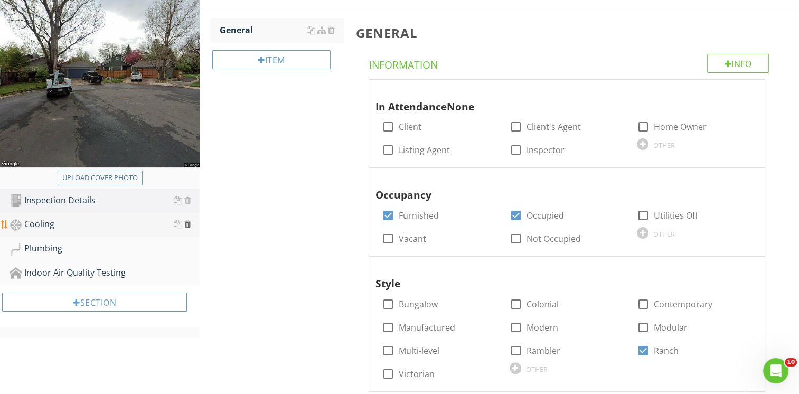
click at [187, 225] on div at bounding box center [187, 224] width 7 height 8
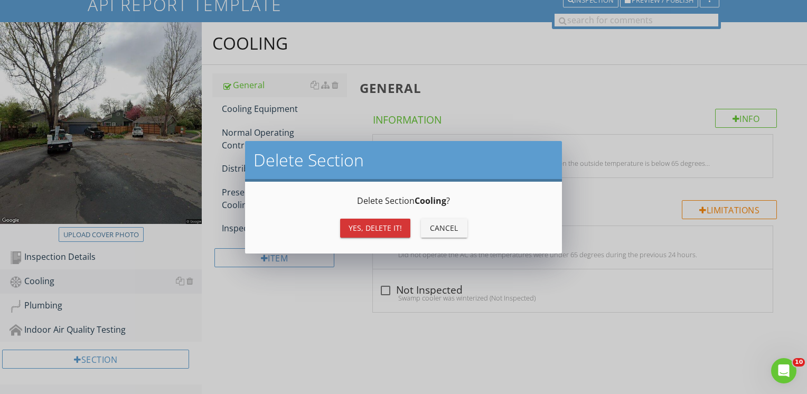
click at [359, 229] on div "Yes, Delete it!" at bounding box center [375, 227] width 53 height 11
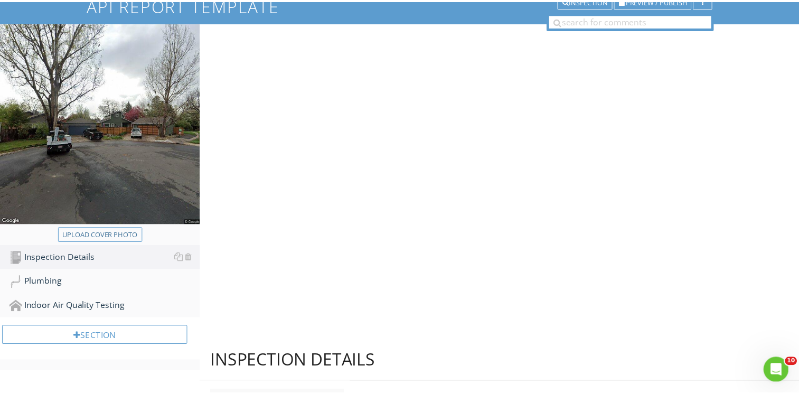
scroll to position [61, 0]
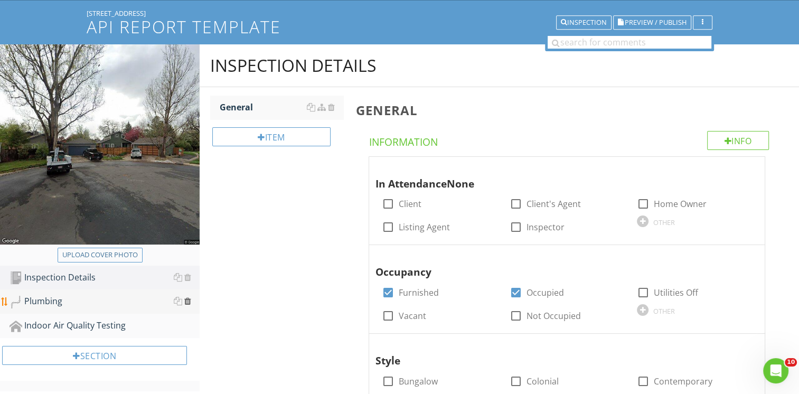
click at [190, 300] on div at bounding box center [187, 301] width 7 height 8
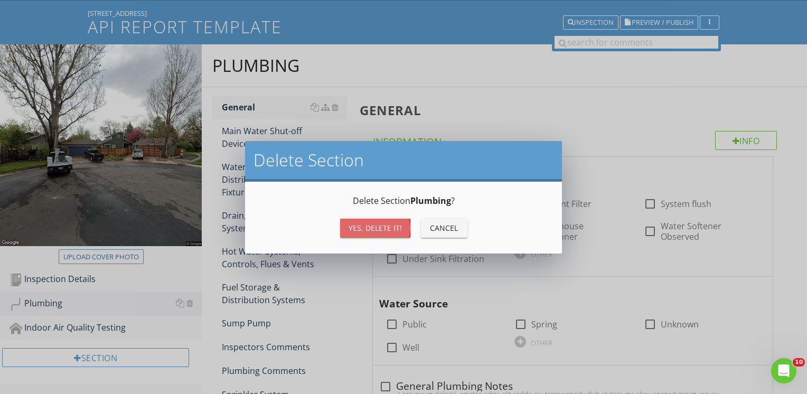
click at [360, 229] on div "Yes, Delete it!" at bounding box center [375, 227] width 53 height 11
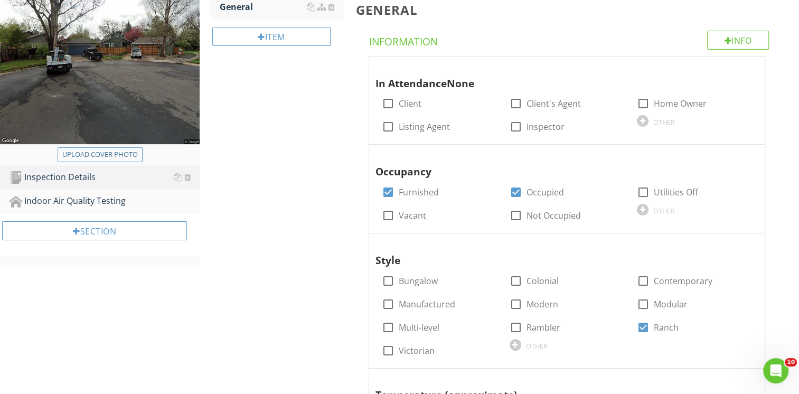
scroll to position [167, 0]
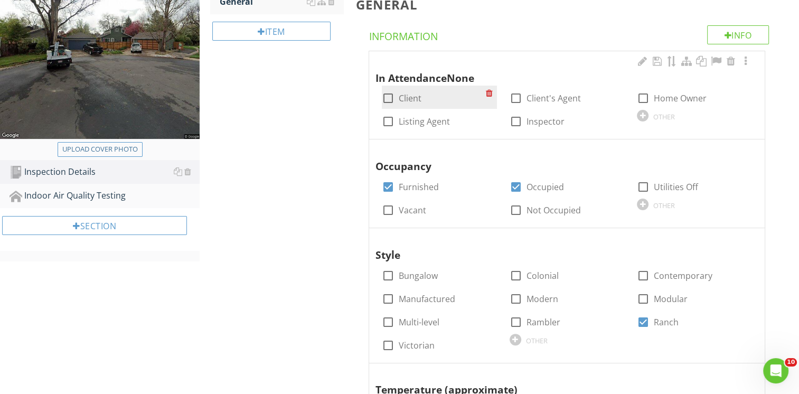
click at [391, 100] on div at bounding box center [388, 98] width 18 height 18
checkbox input "true"
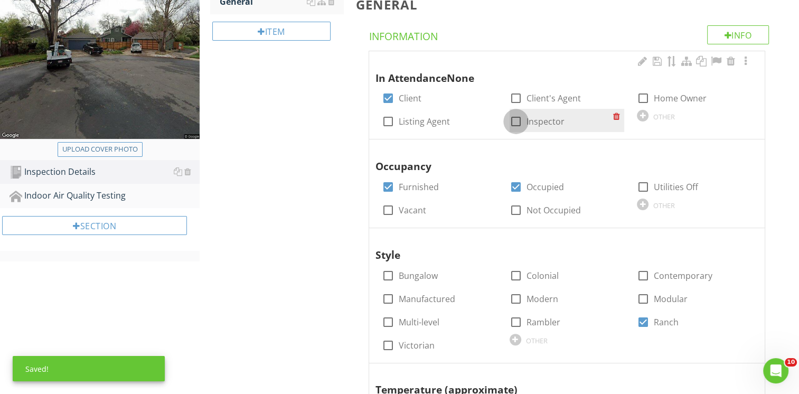
click at [520, 120] on div at bounding box center [516, 121] width 18 height 18
checkbox input "true"
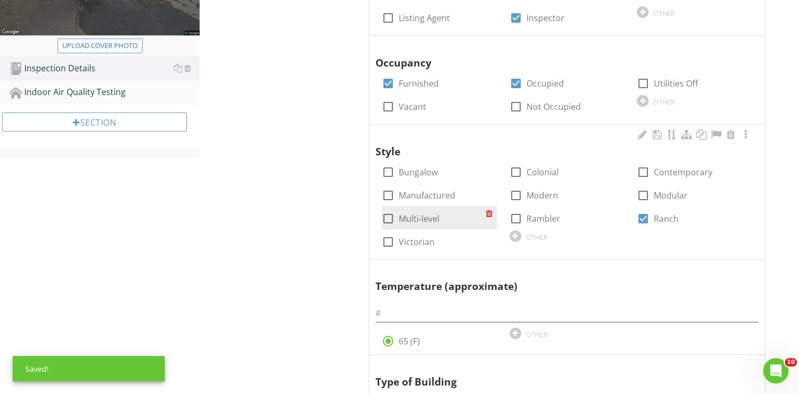
scroll to position [273, 0]
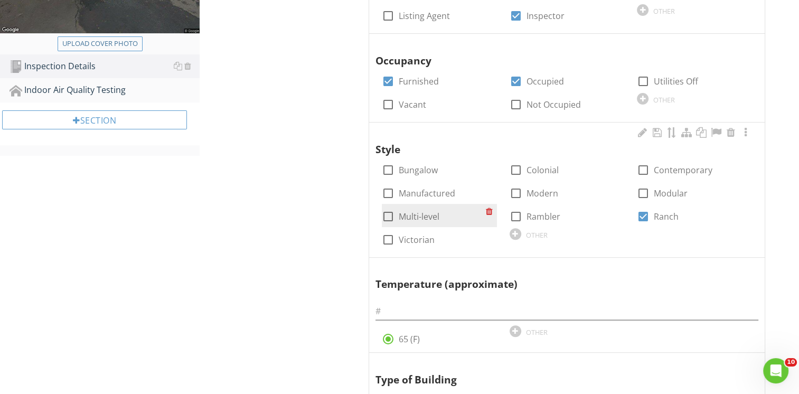
click at [389, 215] on div at bounding box center [388, 217] width 18 height 18
checkbox input "true"
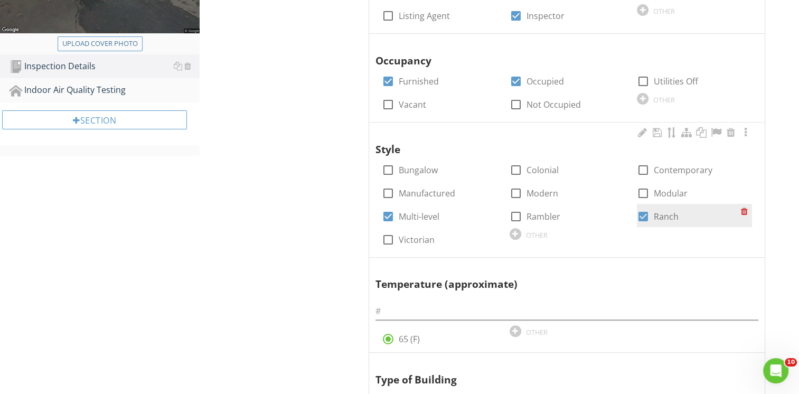
click at [635, 212] on div at bounding box center [643, 217] width 18 height 18
checkbox input "false"
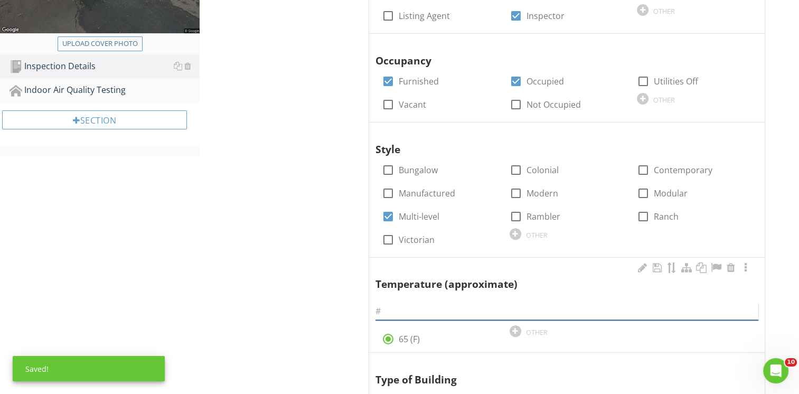
click at [433, 313] on input "text" at bounding box center [566, 311] width 383 height 17
type input "71 Degrees"
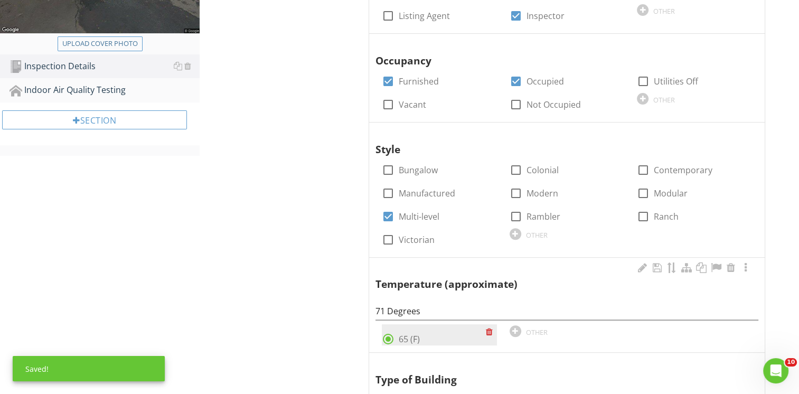
click at [486, 331] on div at bounding box center [491, 331] width 11 height 15
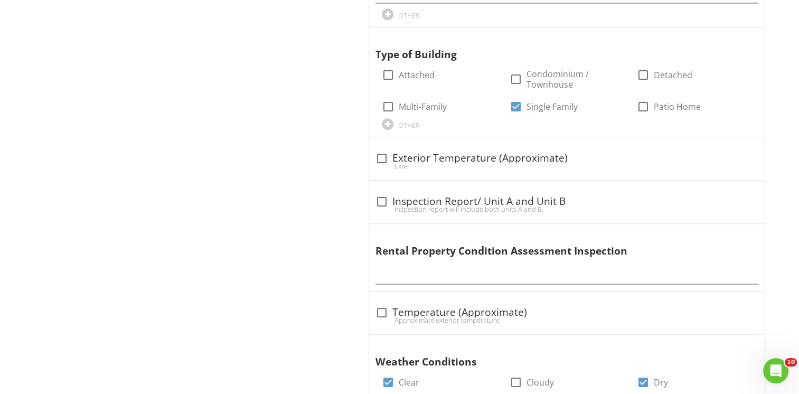
scroll to position [642, 0]
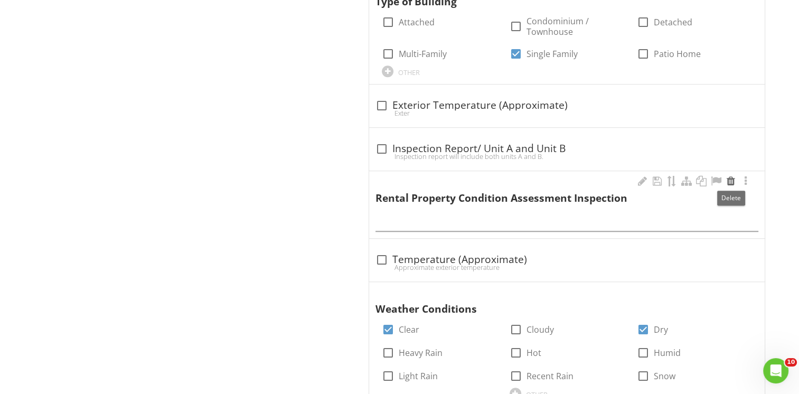
click at [730, 180] on div at bounding box center [731, 181] width 13 height 11
click at [728, 177] on div at bounding box center [731, 181] width 13 height 11
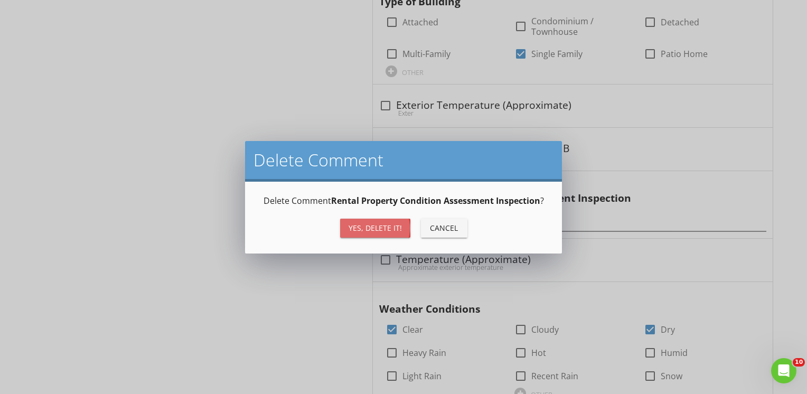
click at [386, 226] on div "Yes, Delete it!" at bounding box center [375, 227] width 53 height 11
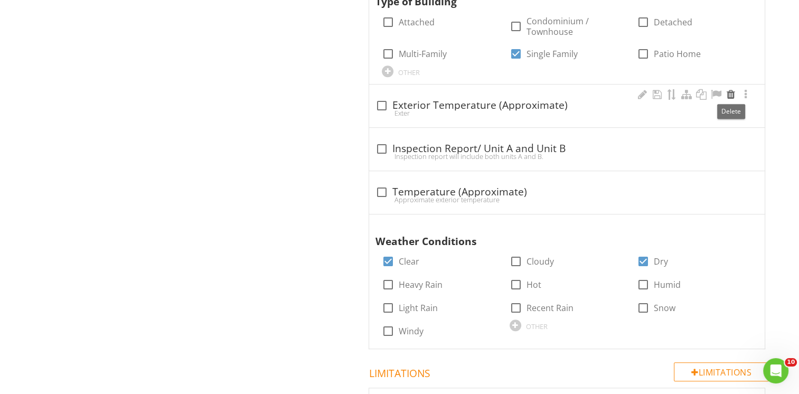
click at [731, 90] on div at bounding box center [731, 94] width 13 height 11
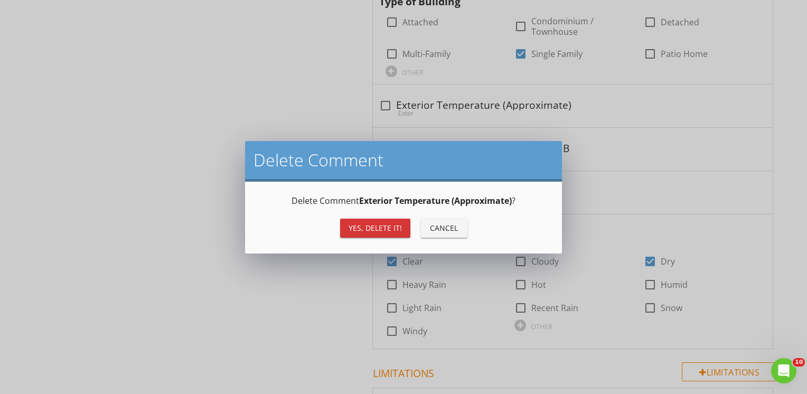
click at [371, 232] on div "Yes, Delete it!" at bounding box center [375, 227] width 53 height 11
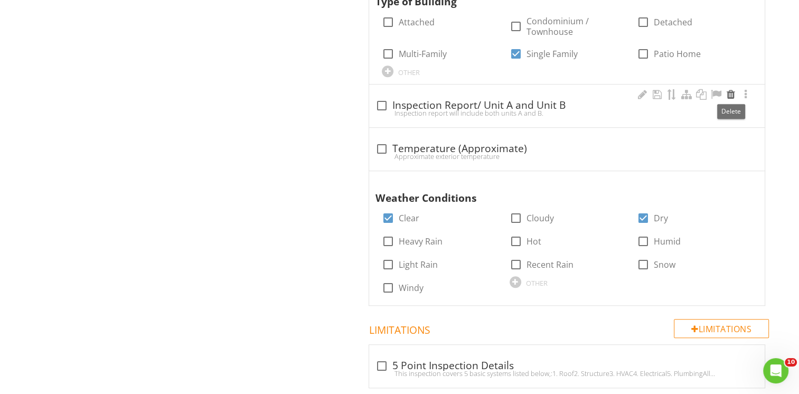
click at [729, 92] on div at bounding box center [731, 94] width 13 height 11
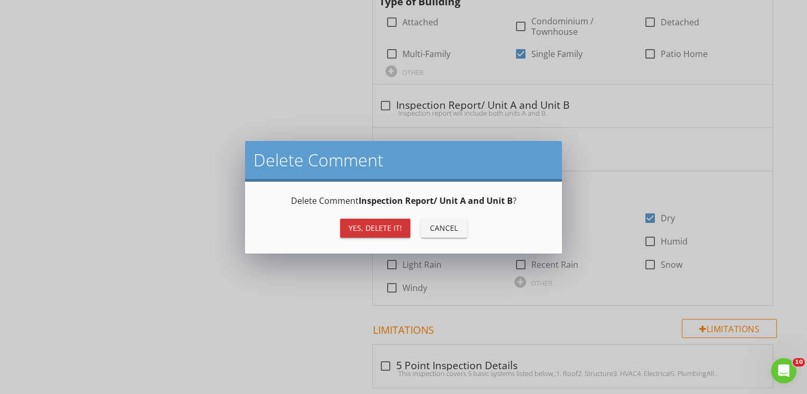
click at [396, 229] on div "Yes, Delete it!" at bounding box center [375, 227] width 53 height 11
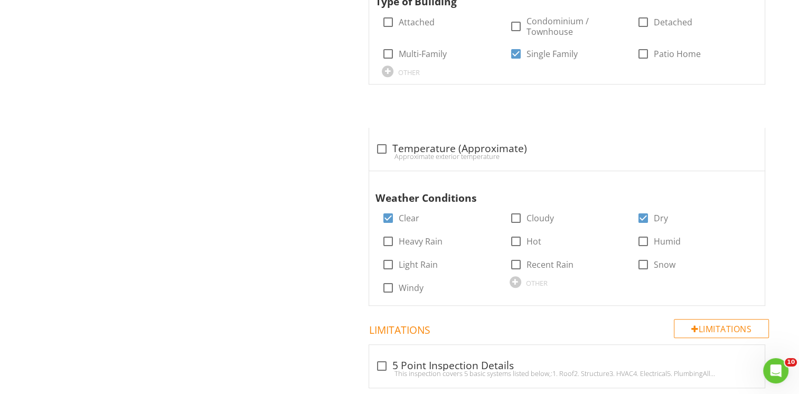
scroll to position [627, 0]
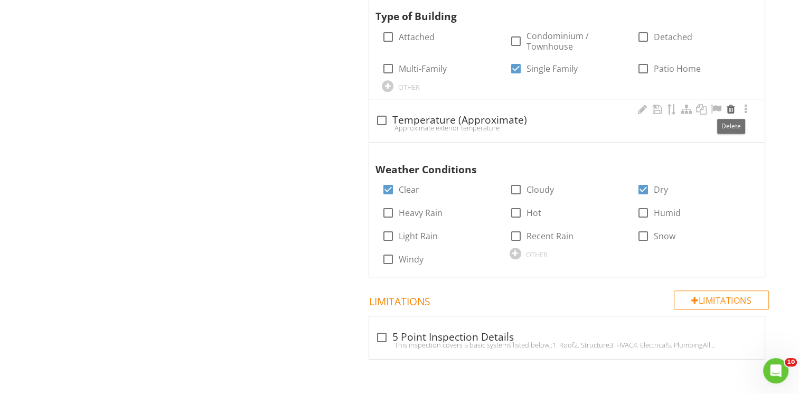
click at [727, 105] on div at bounding box center [731, 109] width 13 height 11
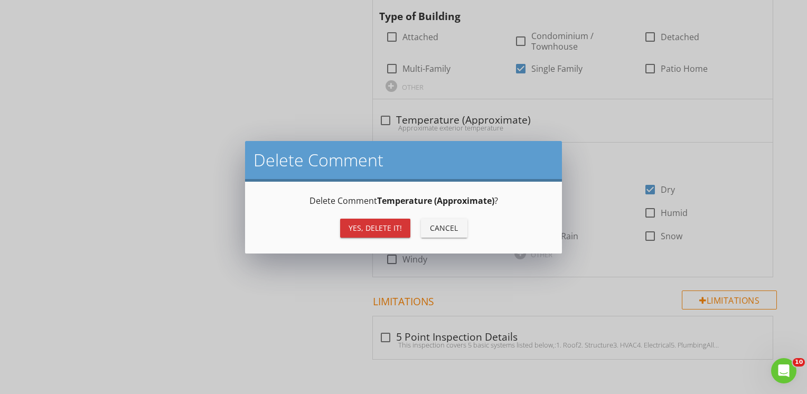
click at [375, 221] on button "Yes, Delete it!" at bounding box center [375, 228] width 70 height 19
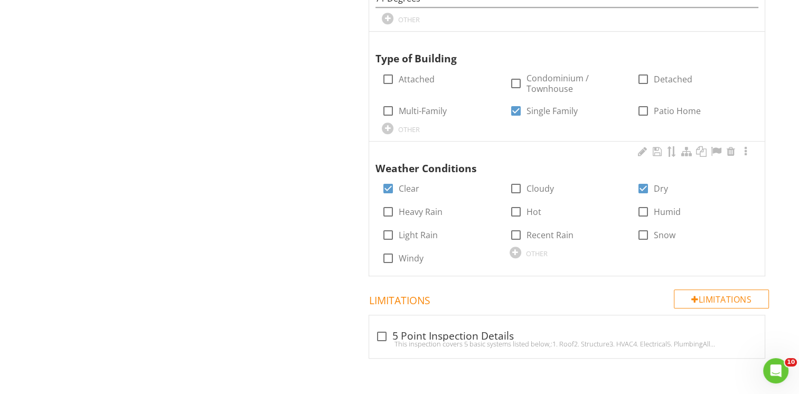
scroll to position [584, 0]
click at [519, 183] on div at bounding box center [516, 190] width 18 height 18
checkbox input "true"
click at [385, 189] on div at bounding box center [388, 190] width 18 height 18
checkbox input "false"
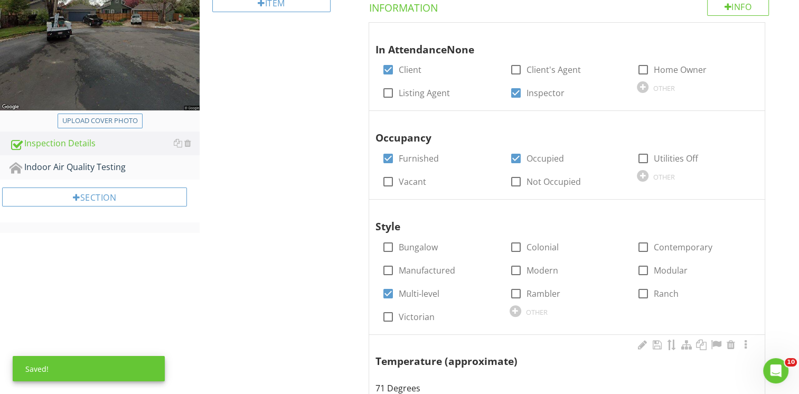
scroll to position [109, 0]
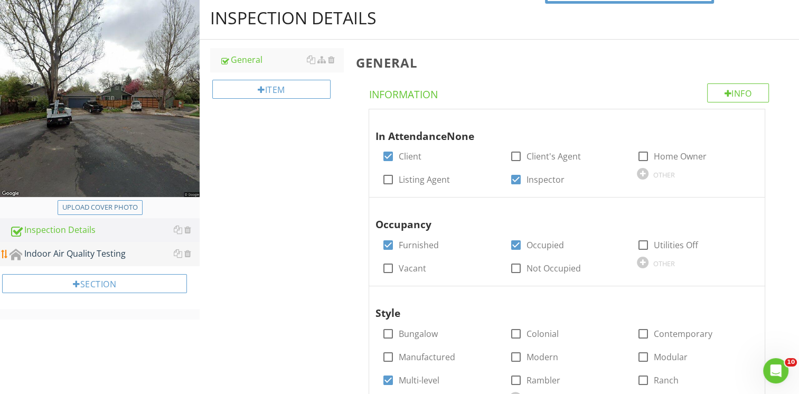
click at [77, 259] on div "Indoor Air Quality Testing" at bounding box center [105, 254] width 190 height 14
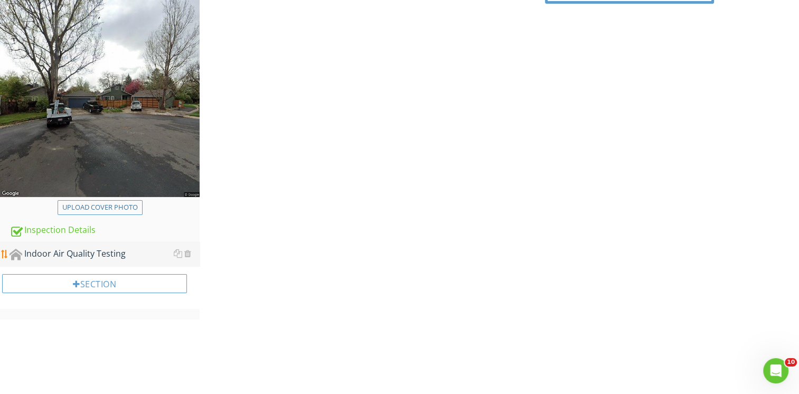
scroll to position [61, 0]
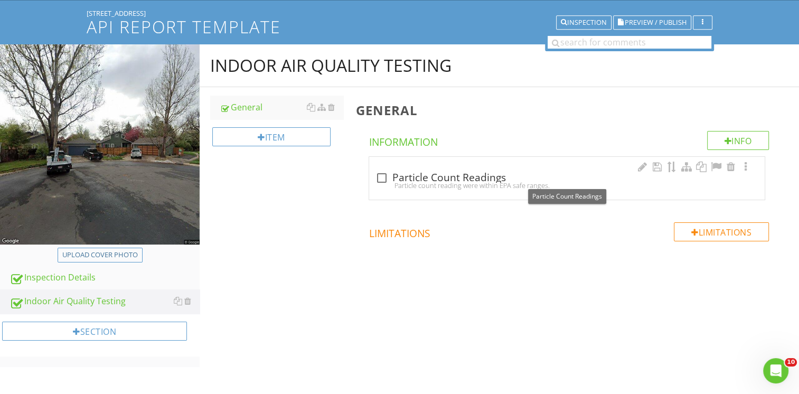
click at [384, 177] on div at bounding box center [382, 178] width 18 height 18
checkbox input "true"
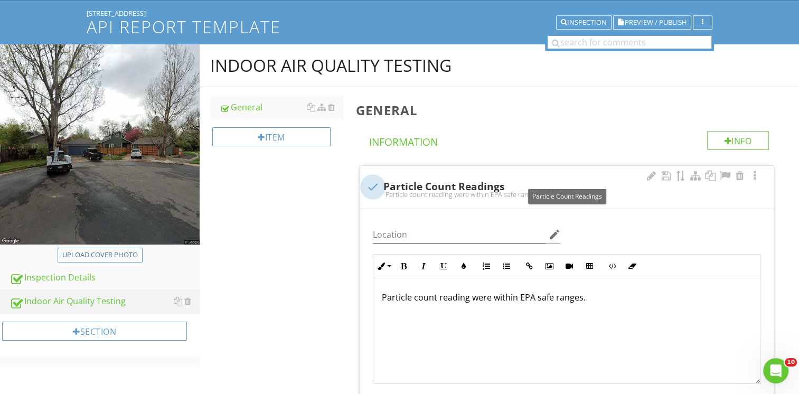
scroll to position [109, 0]
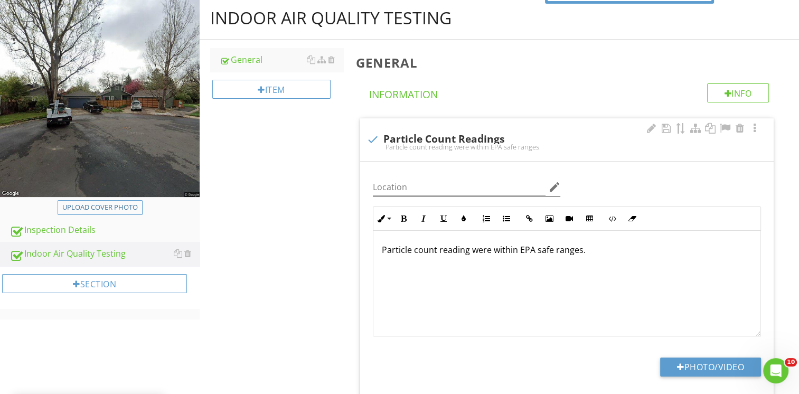
click at [553, 182] on icon "edit" at bounding box center [554, 187] width 13 height 13
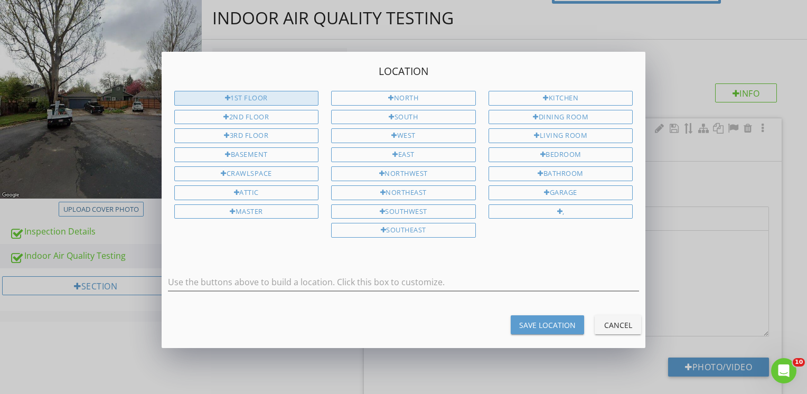
click at [300, 98] on div "1st Floor" at bounding box center [246, 98] width 145 height 15
type input "1st Floor"
click at [542, 320] on div "Save Location" at bounding box center [547, 325] width 57 height 11
type input "1st Floor"
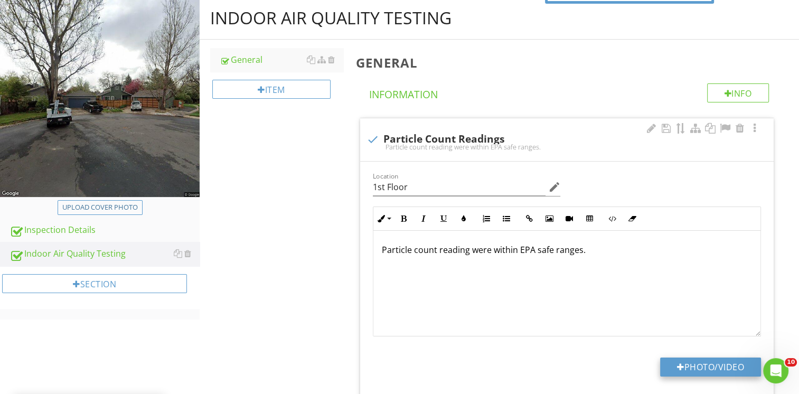
click at [706, 360] on button "Photo/Video" at bounding box center [710, 367] width 101 height 19
type input "C:\fakepath\100_0003.JPG"
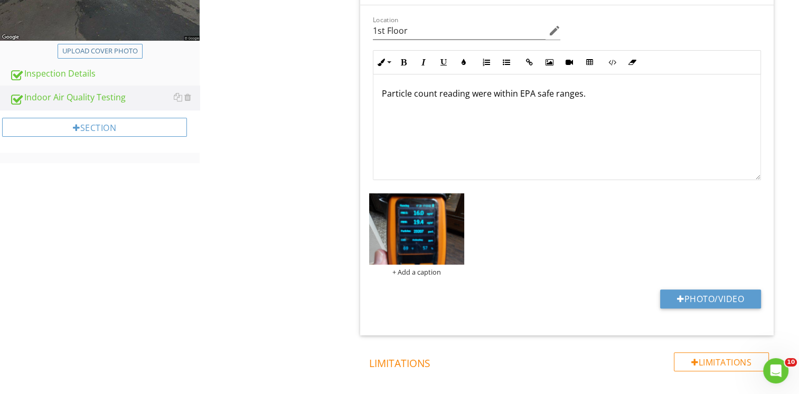
scroll to position [267, 0]
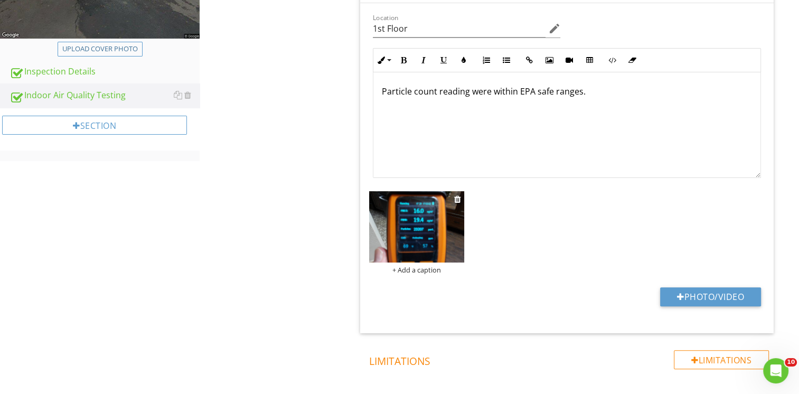
click at [407, 231] on img at bounding box center [416, 226] width 95 height 71
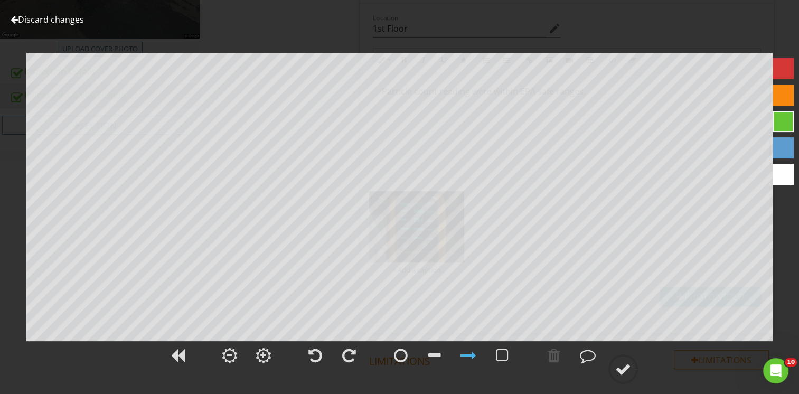
click at [70, 20] on link "Discard changes" at bounding box center [47, 20] width 73 height 12
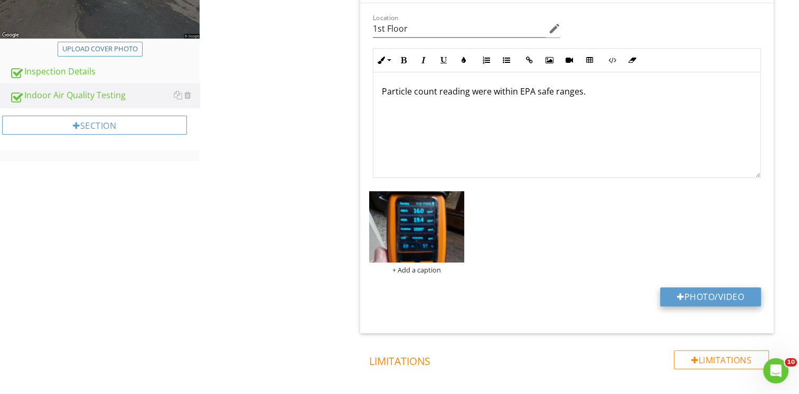
click at [700, 292] on button "Photo/Video" at bounding box center [710, 296] width 101 height 19
click at [429, 218] on img at bounding box center [416, 226] width 95 height 71
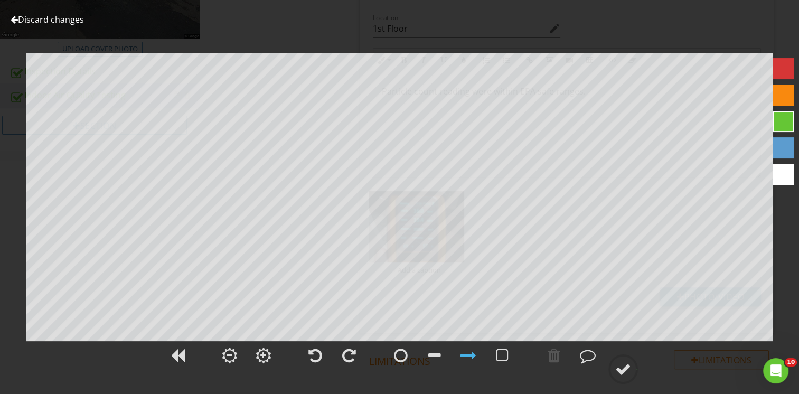
click at [59, 16] on link "Discard changes" at bounding box center [47, 20] width 73 height 12
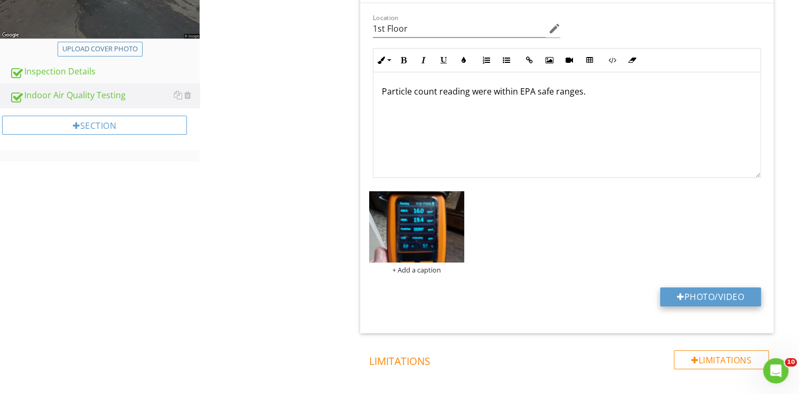
click at [682, 297] on button "Photo/Video" at bounding box center [710, 296] width 101 height 19
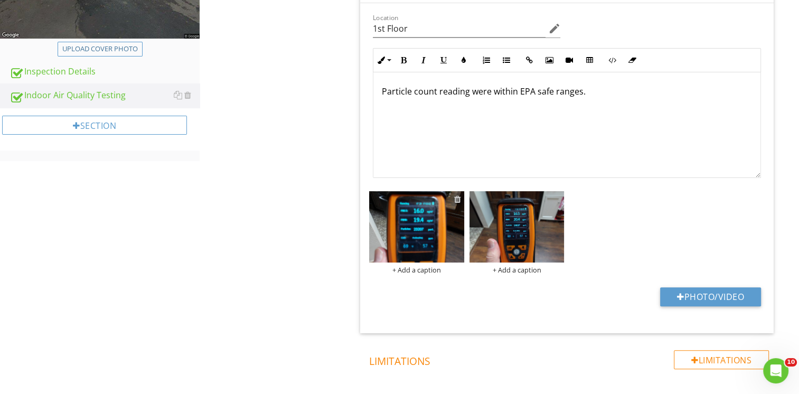
click at [457, 197] on div at bounding box center [457, 199] width 7 height 8
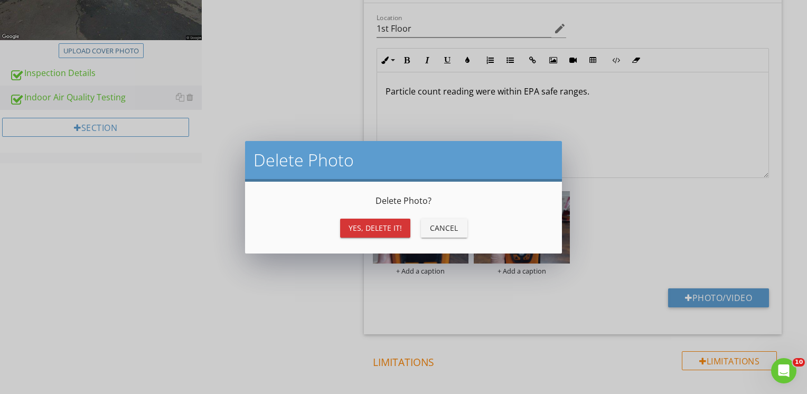
click at [393, 223] on div "Yes, Delete it!" at bounding box center [375, 227] width 53 height 11
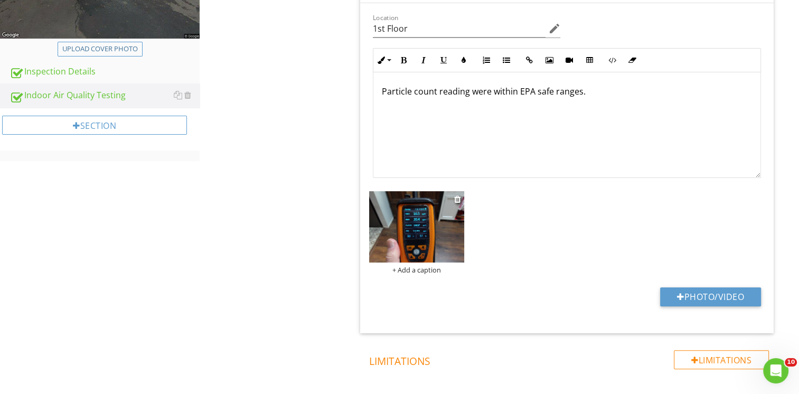
click at [405, 238] on img at bounding box center [416, 226] width 95 height 71
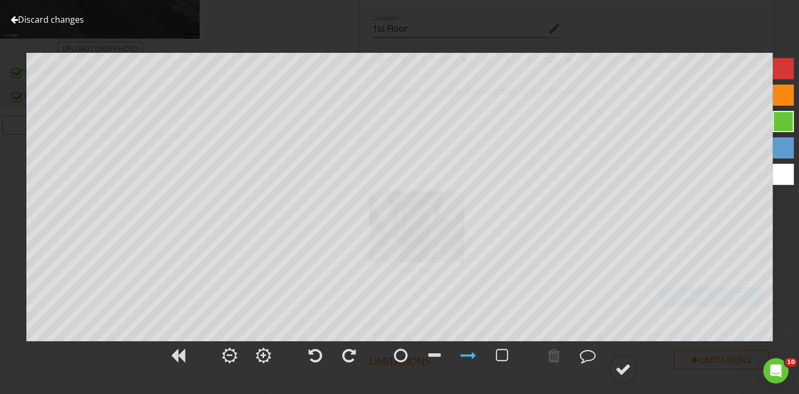
click at [79, 20] on link "Discard changes" at bounding box center [47, 20] width 73 height 12
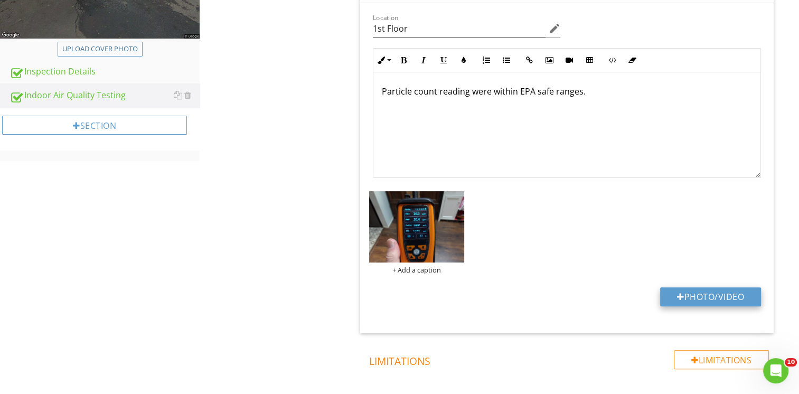
click at [681, 291] on button "Photo/Video" at bounding box center [710, 296] width 101 height 19
type input "C:\fakepath\100_0008.JPG"
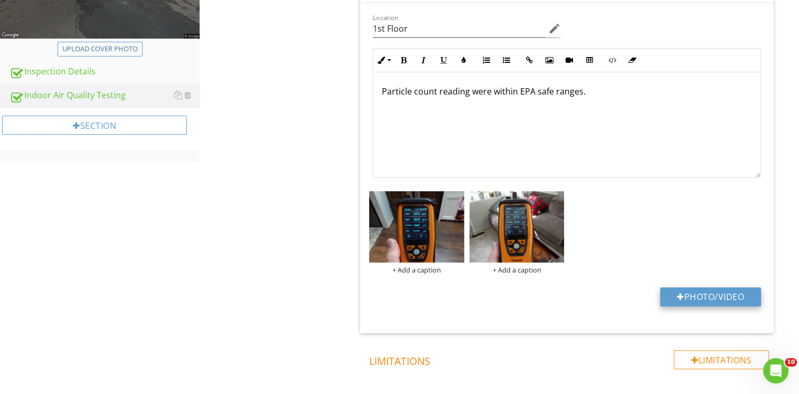
click at [682, 299] on button "Photo/Video" at bounding box center [710, 296] width 101 height 19
click at [704, 294] on button "Photo/Video" at bounding box center [710, 296] width 101 height 19
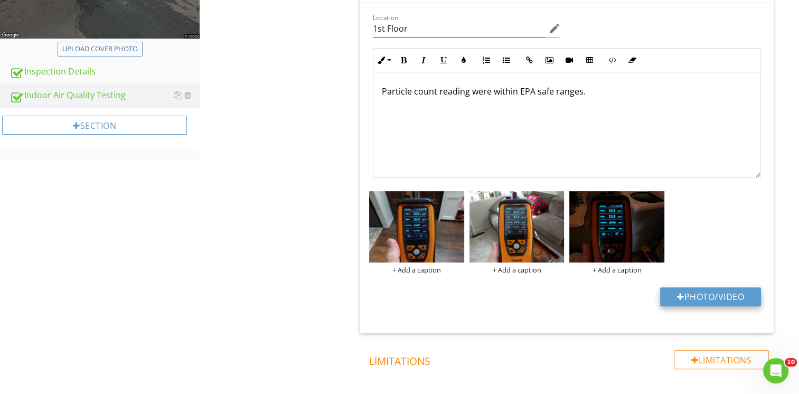
click at [715, 296] on button "Photo/Video" at bounding box center [710, 296] width 101 height 19
type input "C:\fakepath\100_0014.JPG"
